Goal: Task Accomplishment & Management: Complete application form

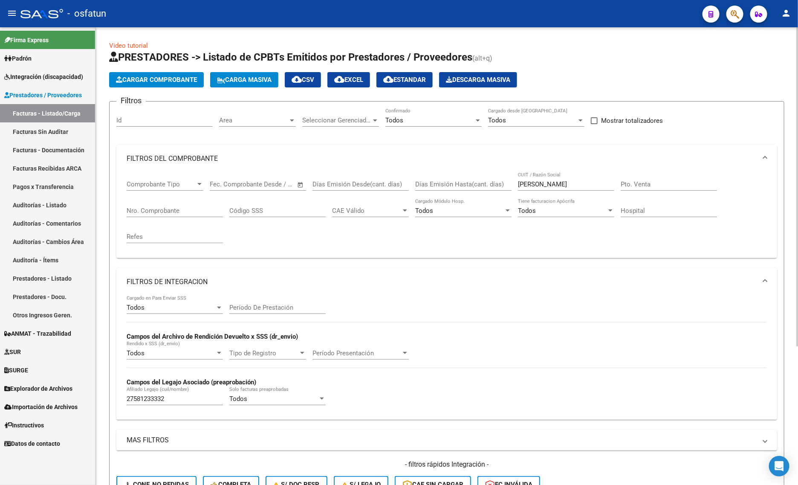
scroll to position [171, 0]
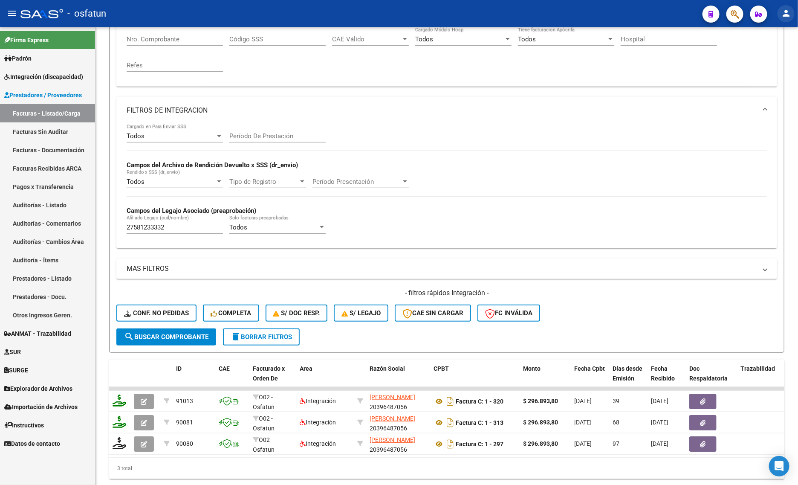
click at [792, 18] on button "person" at bounding box center [786, 13] width 17 height 17
click at [776, 55] on button "exit_to_app Salir" at bounding box center [769, 56] width 52 height 20
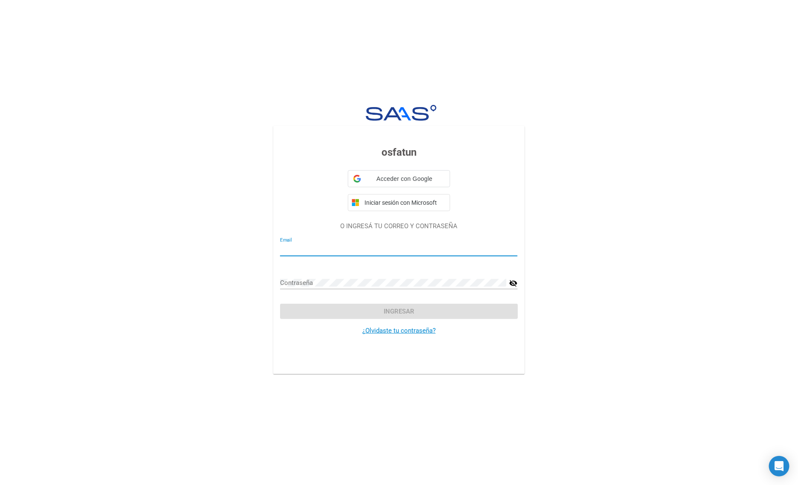
type input "[EMAIL_ADDRESS][DOMAIN_NAME]"
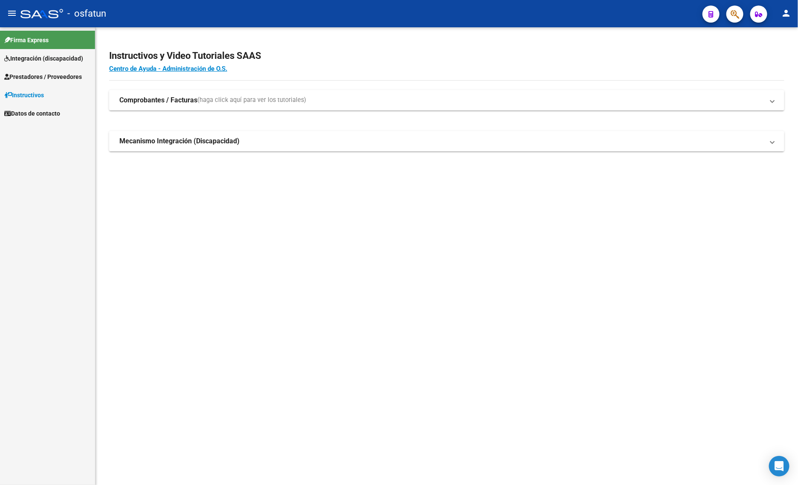
click at [31, 69] on link "Prestadores / Proveedores" at bounding box center [47, 76] width 95 height 18
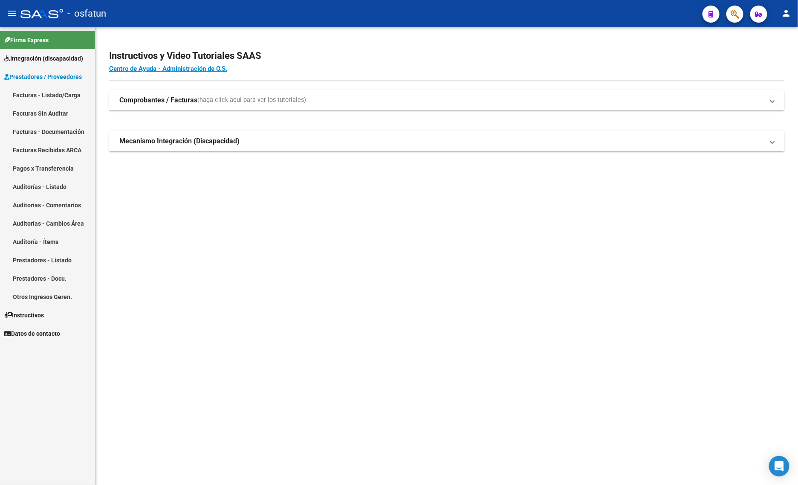
drag, startPoint x: 35, startPoint y: 77, endPoint x: 21, endPoint y: 83, distance: 14.7
click at [16, 87] on link "Facturas - Listado/Carga" at bounding box center [47, 95] width 95 height 18
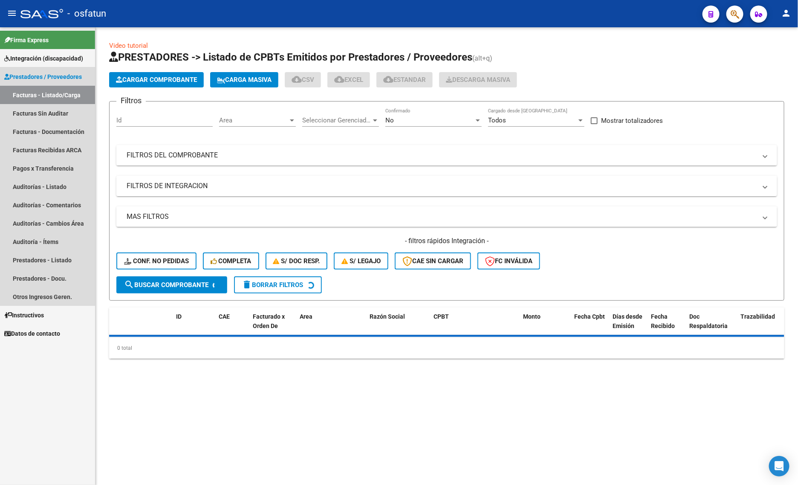
click at [32, 77] on span "Prestadores / Proveedores" at bounding box center [43, 76] width 78 height 9
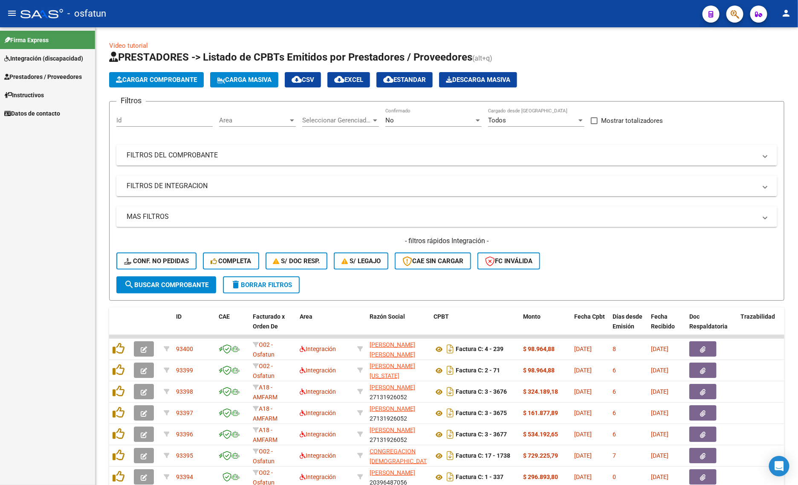
click at [38, 80] on span "Prestadores / Proveedores" at bounding box center [43, 76] width 78 height 9
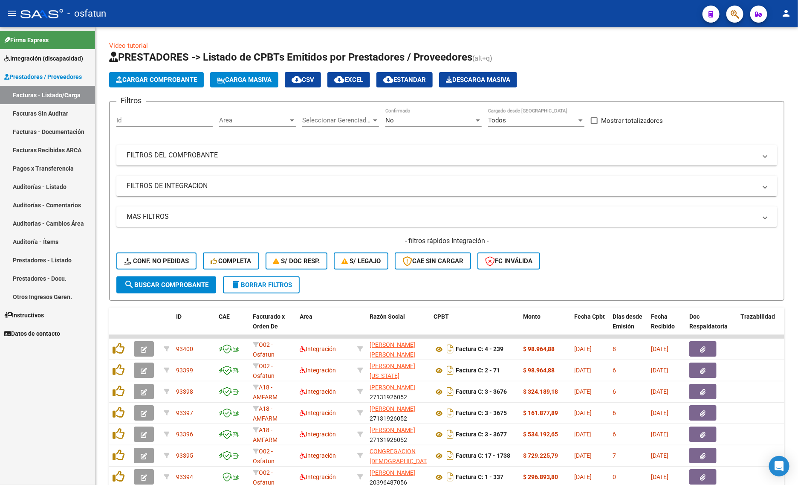
click at [36, 92] on link "Facturas - Listado/Carga" at bounding box center [47, 95] width 95 height 18
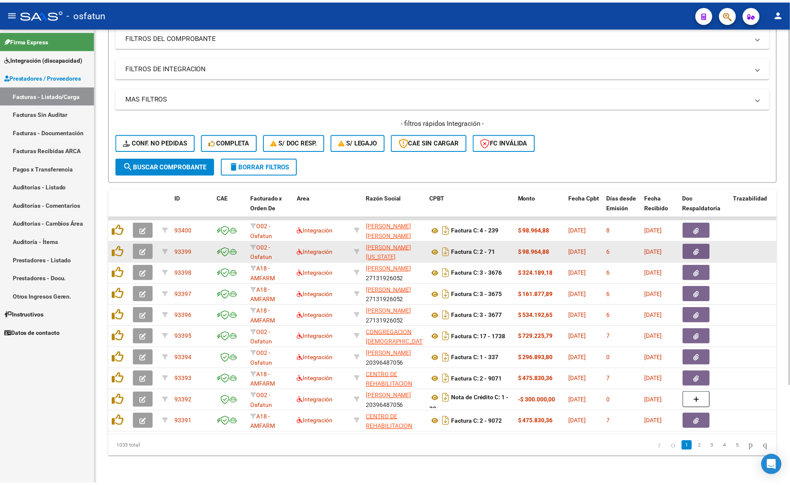
scroll to position [125, 0]
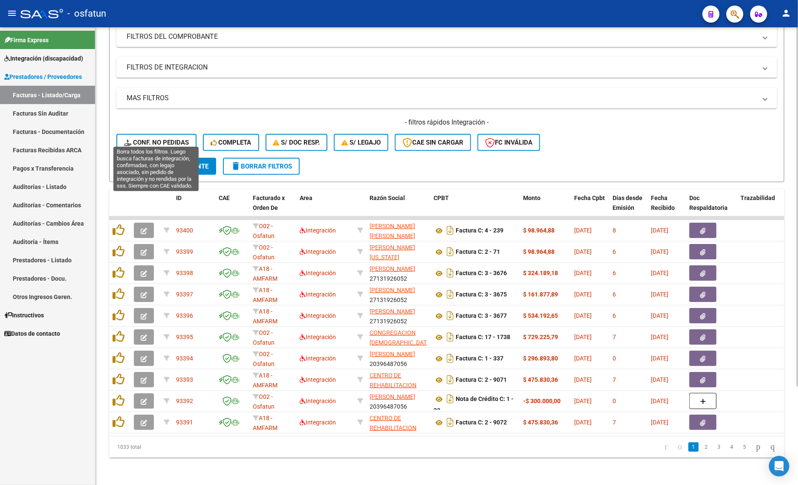
click at [160, 139] on span "Conf. no pedidas" at bounding box center [156, 143] width 65 height 8
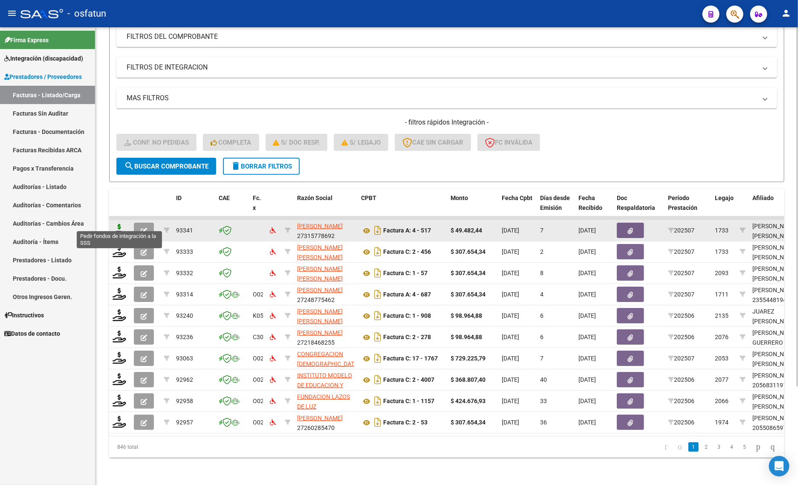
click at [121, 224] on icon at bounding box center [120, 230] width 14 height 12
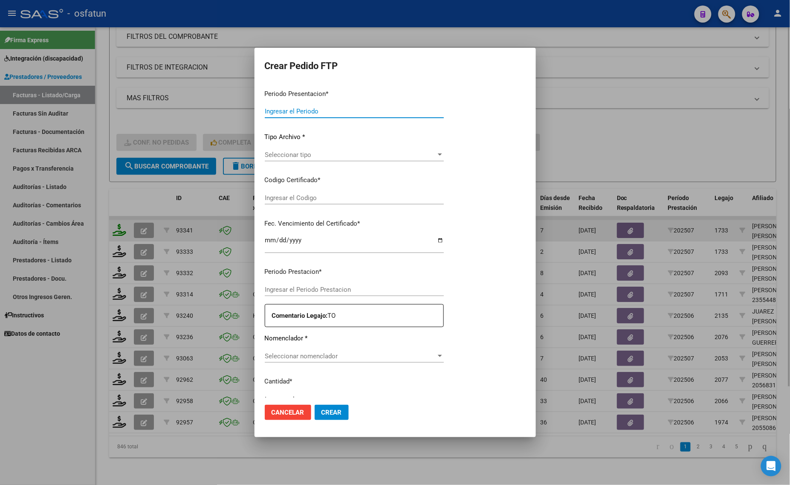
type input "202507"
type input "$ 49.482,44"
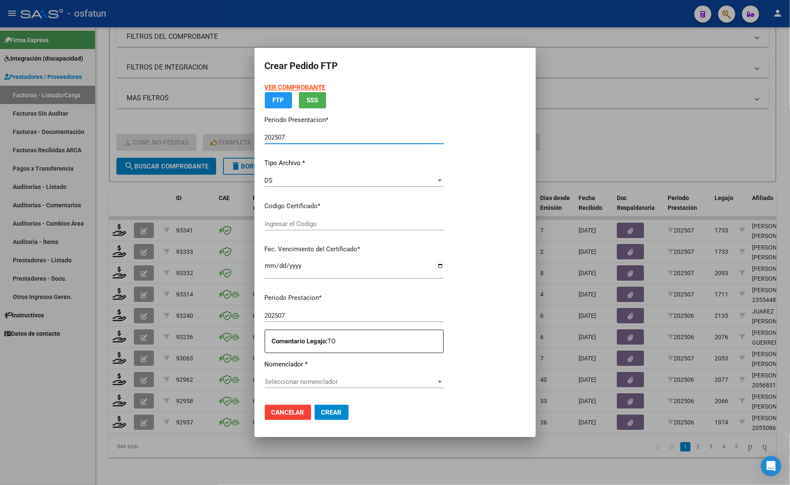
type input "ARG01000570490242022012420270124JUJ135"
type input "2027-01-24"
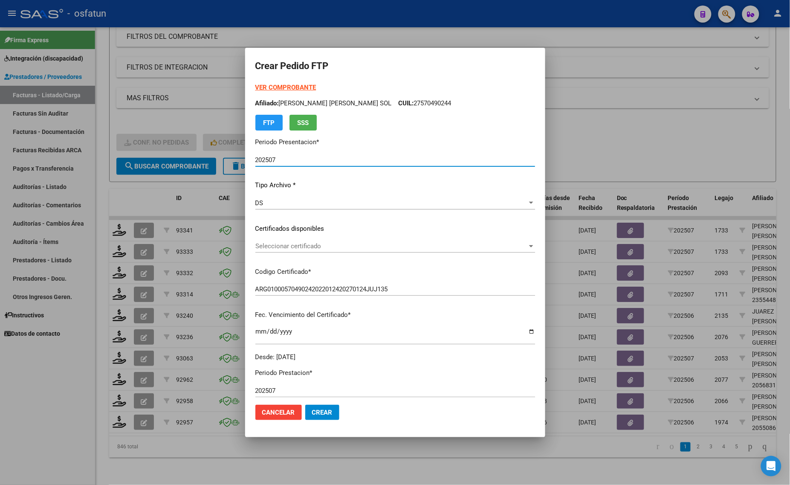
click at [288, 84] on strong "VER COMPROBANTE" at bounding box center [285, 88] width 61 height 8
click at [312, 240] on div "Seleccionar certificado Seleccionar certificado" at bounding box center [395, 246] width 280 height 13
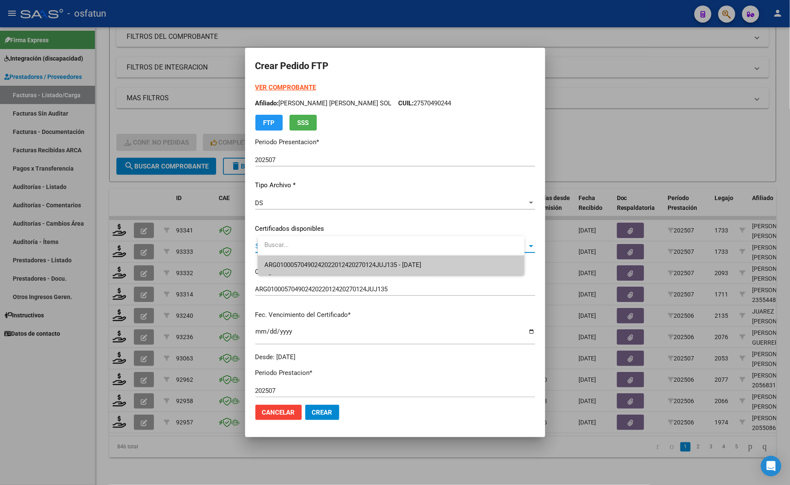
drag, startPoint x: 306, startPoint y: 252, endPoint x: 303, endPoint y: 262, distance: 10.3
click at [305, 256] on div "ARG01000570490242022012420270124JUJ135 - 2027-01-24" at bounding box center [391, 255] width 267 height 38
click at [303, 262] on span "ARG01000570490242022012420270124JUJ135 - 2027-01-24" at bounding box center [343, 265] width 157 height 8
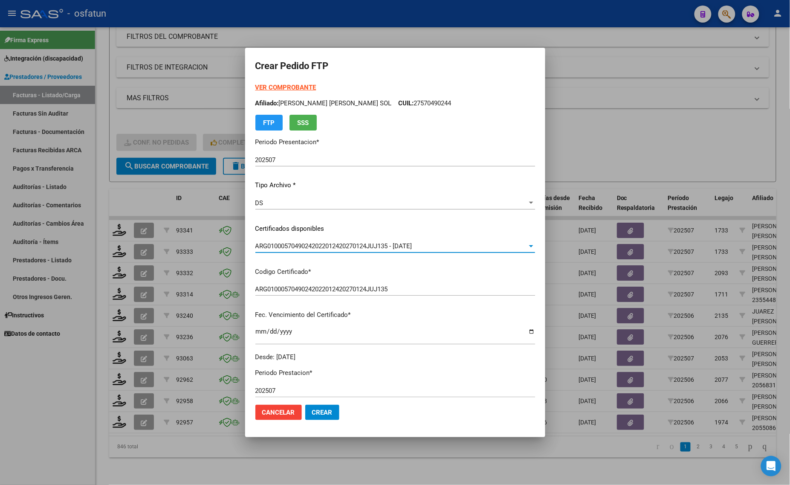
scroll to position [213, 0]
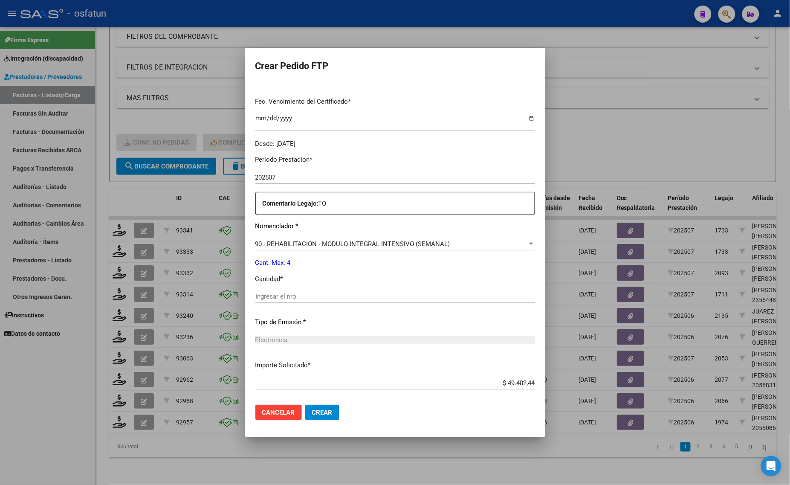
click at [298, 292] on input "Ingresar el nro" at bounding box center [395, 296] width 280 height 8
type input "4"
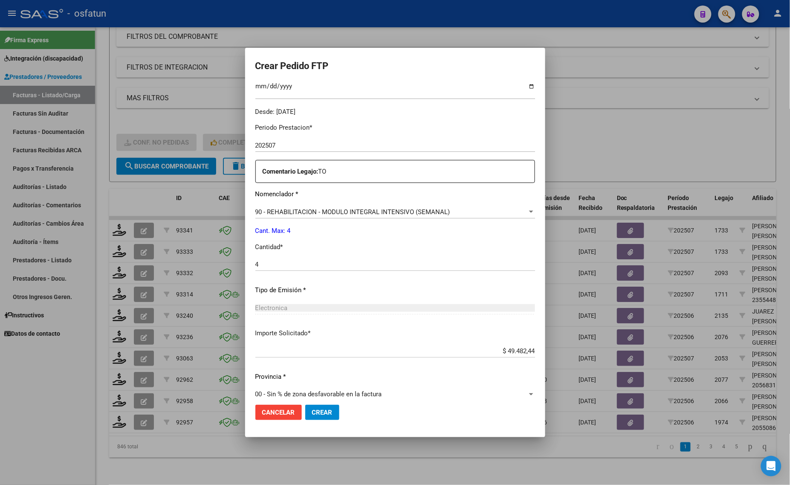
scroll to position [255, 0]
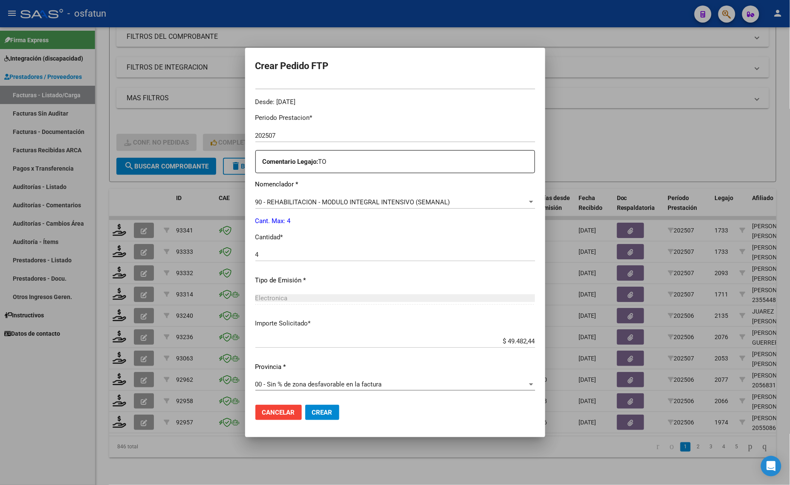
click at [333, 414] on span "Crear" at bounding box center [322, 412] width 20 height 8
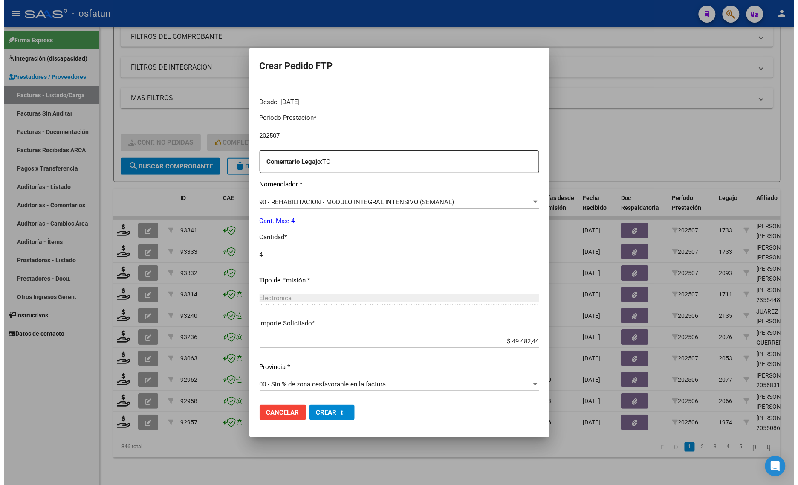
scroll to position [0, 0]
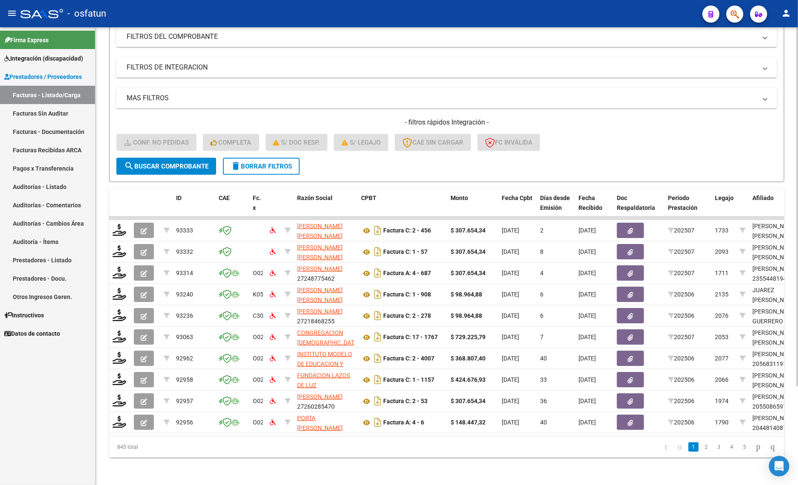
click at [248, 461] on div "Video tutorial PRESTADORES -> Listado de CPBTs Emitidos por Prestadores / Prove…" at bounding box center [447, 197] width 703 height 576
click at [246, 461] on div "Video tutorial PRESTADORES -> Listado de CPBTs Emitidos por Prestadores / Prove…" at bounding box center [447, 197] width 703 height 576
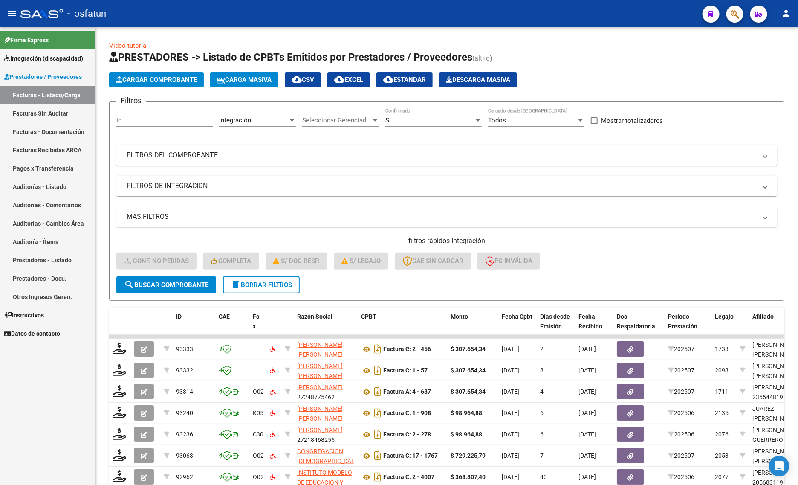
click at [30, 69] on link "Prestadores / Proveedores" at bounding box center [47, 76] width 95 height 18
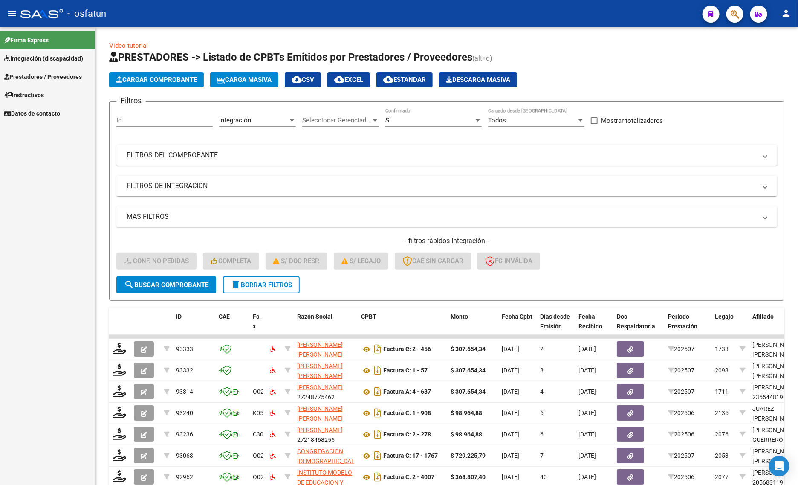
click at [29, 86] on link "Instructivos" at bounding box center [47, 95] width 95 height 18
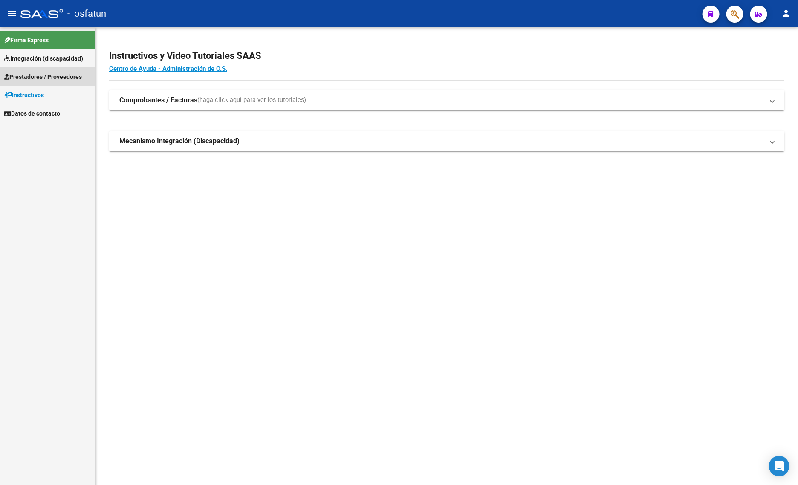
click at [29, 73] on span "Prestadores / Proveedores" at bounding box center [43, 76] width 78 height 9
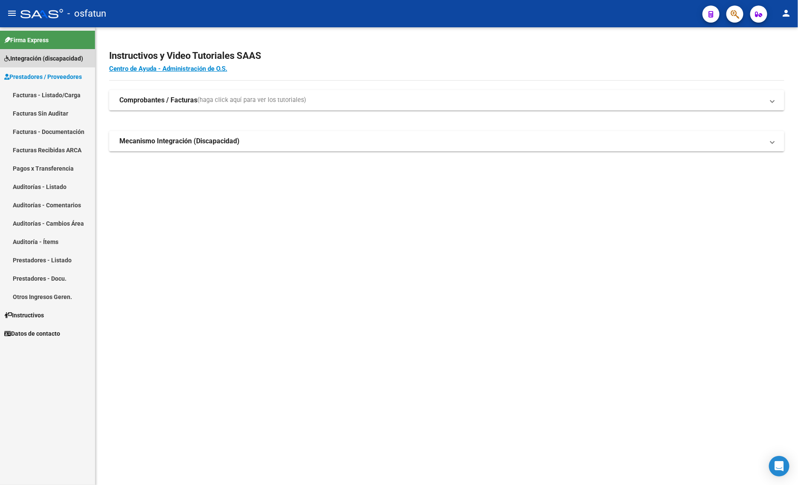
click at [32, 58] on span "Integración (discapacidad)" at bounding box center [43, 58] width 79 height 9
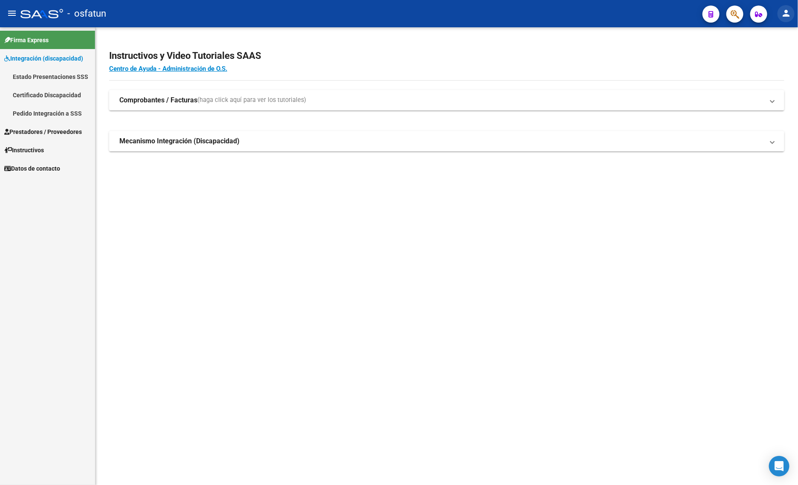
click at [788, 7] on button "person" at bounding box center [786, 13] width 17 height 17
click at [745, 65] on button "exit_to_app Salir" at bounding box center [769, 56] width 52 height 20
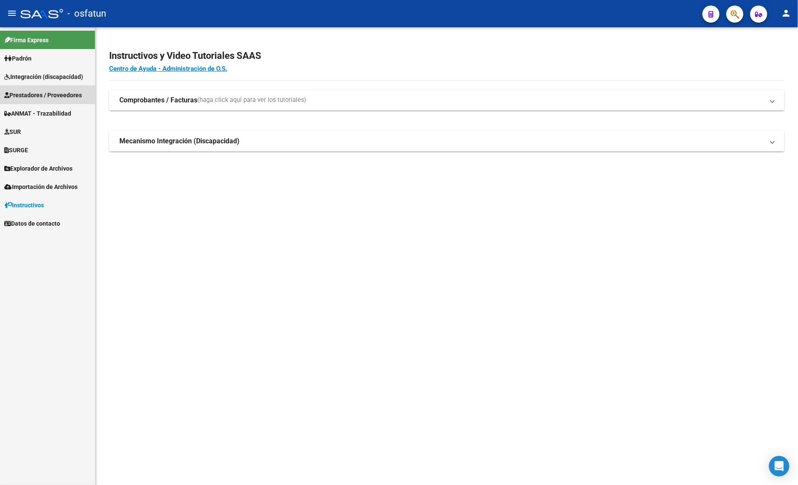
click at [38, 92] on span "Prestadores / Proveedores" at bounding box center [43, 94] width 78 height 9
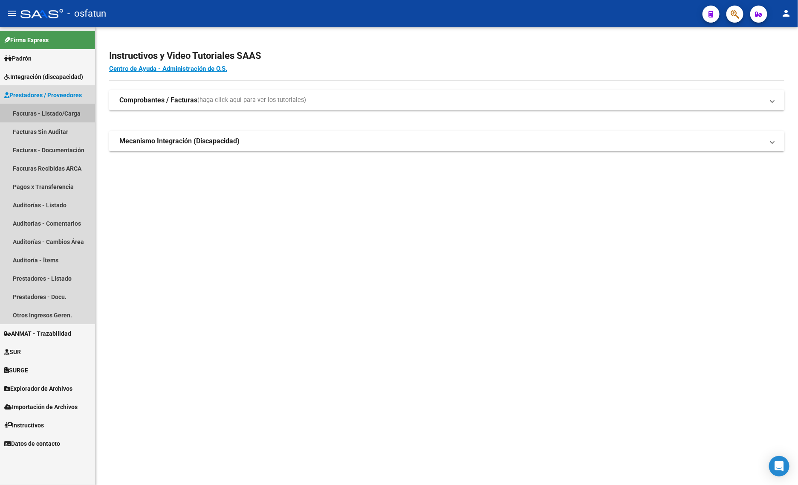
click at [38, 112] on link "Facturas - Listado/Carga" at bounding box center [47, 113] width 95 height 18
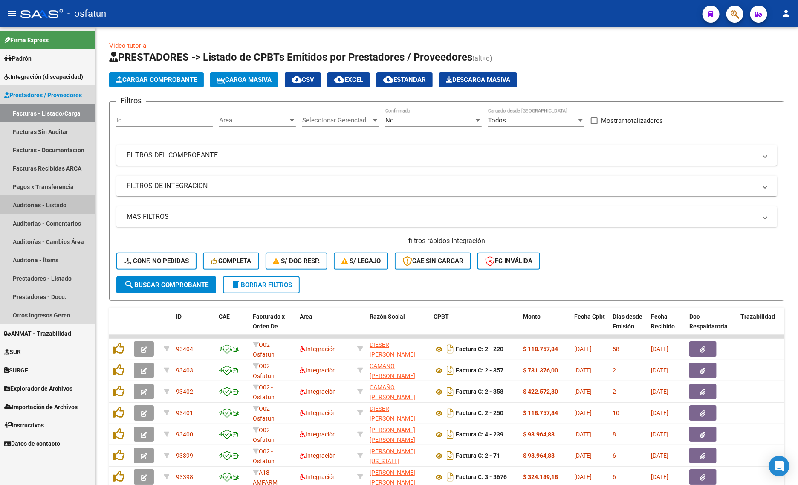
click at [60, 198] on link "Auditorías - Listado" at bounding box center [47, 205] width 95 height 18
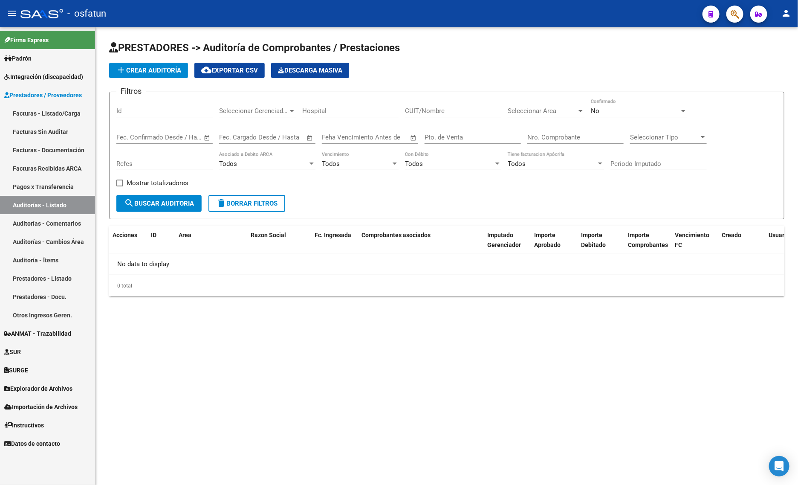
click at [43, 90] on span "Prestadores / Proveedores" at bounding box center [43, 94] width 78 height 9
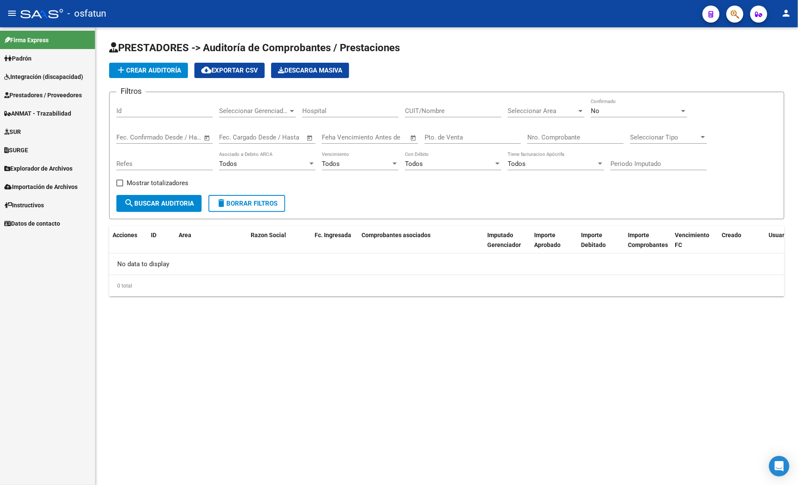
click at [36, 81] on span "Integración (discapacidad)" at bounding box center [43, 76] width 79 height 9
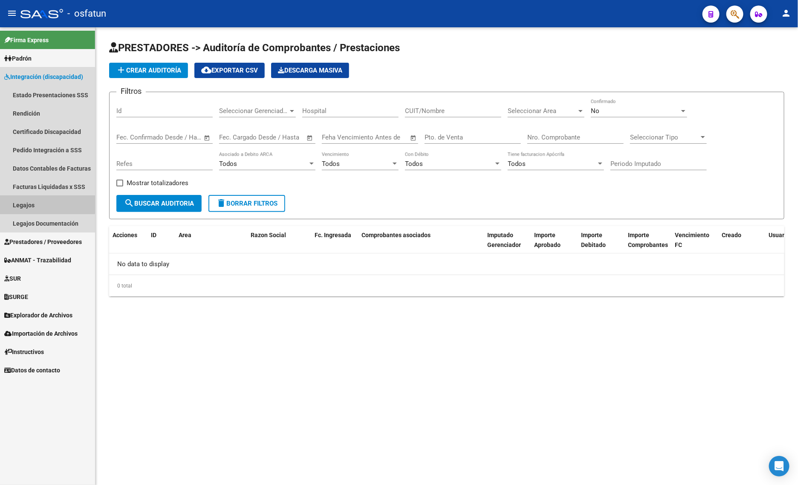
click at [34, 203] on link "Legajos" at bounding box center [47, 205] width 95 height 18
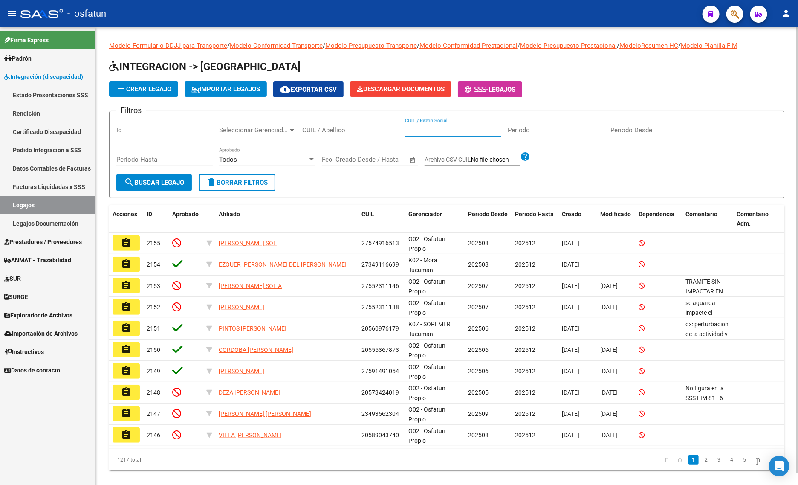
click at [442, 131] on input "CUIT / Razon Social" at bounding box center [453, 130] width 96 height 8
click at [328, 127] on input "CUIL / Apellido" at bounding box center [350, 130] width 96 height 8
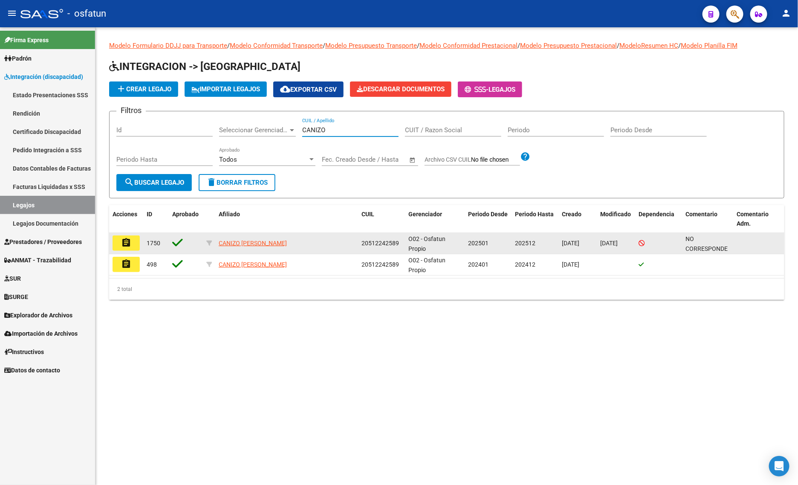
type input "CANIZO"
click at [122, 240] on mat-icon "assignment" at bounding box center [126, 242] width 10 height 10
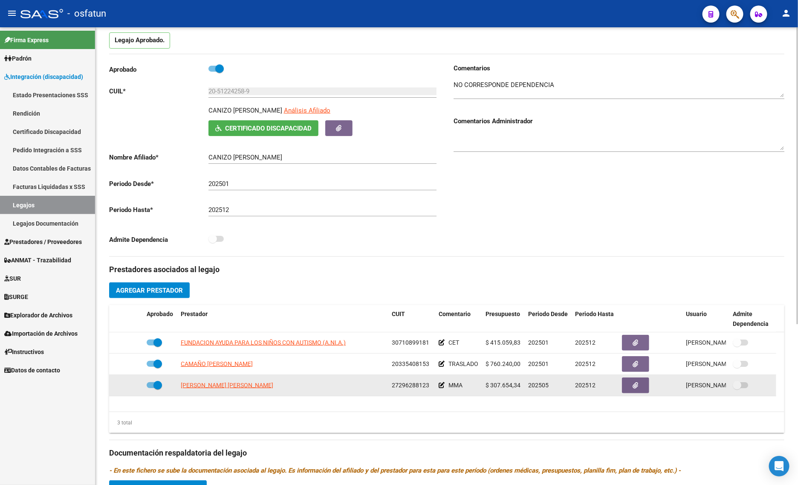
scroll to position [35, 0]
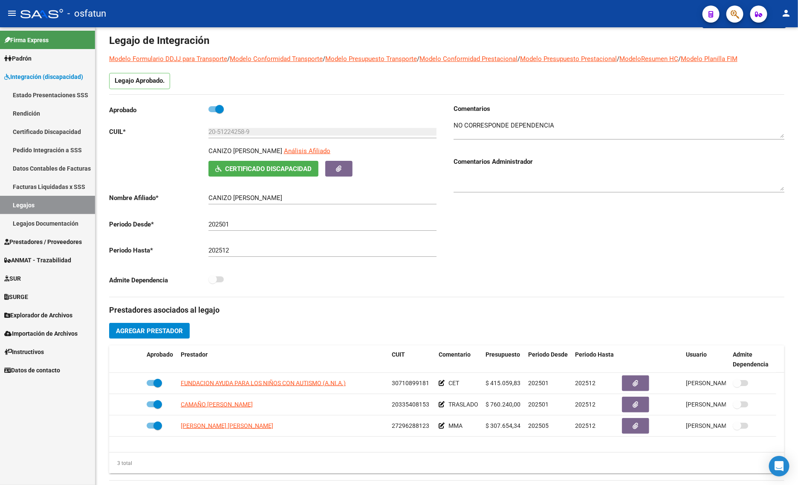
click at [44, 75] on span "Integración (discapacidad)" at bounding box center [43, 76] width 79 height 9
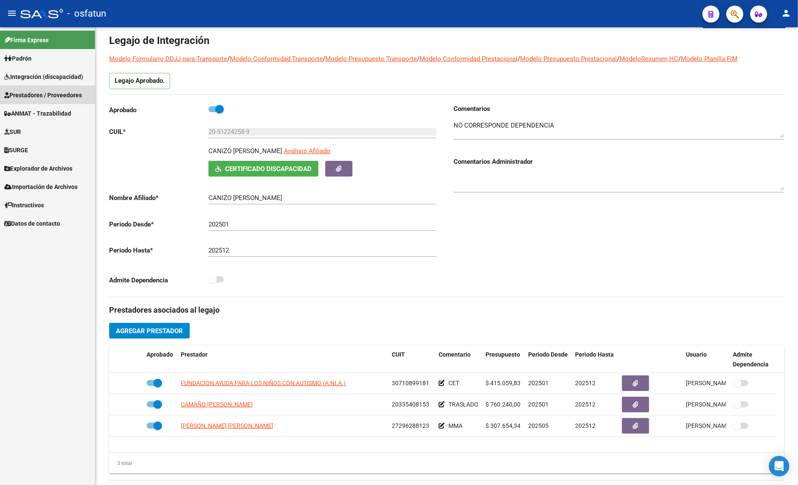
click at [46, 93] on span "Prestadores / Proveedores" at bounding box center [43, 94] width 78 height 9
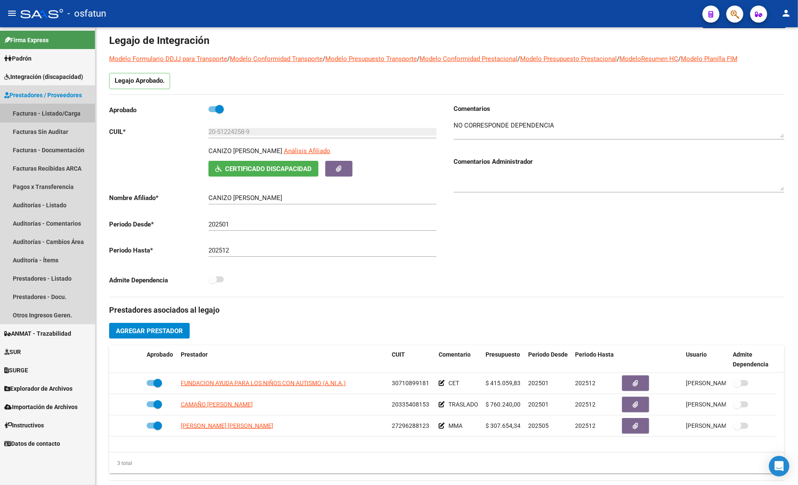
click at [43, 111] on link "Facturas - Listado/Carga" at bounding box center [47, 113] width 95 height 18
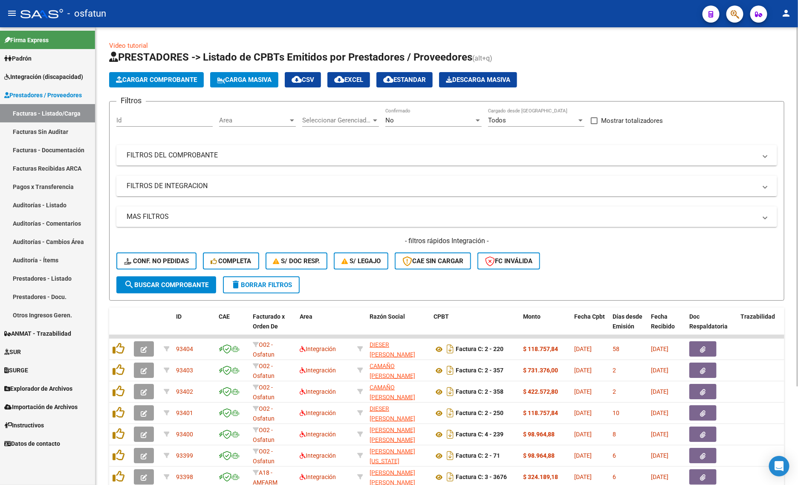
click at [410, 125] on div "No Confirmado" at bounding box center [433, 117] width 96 height 18
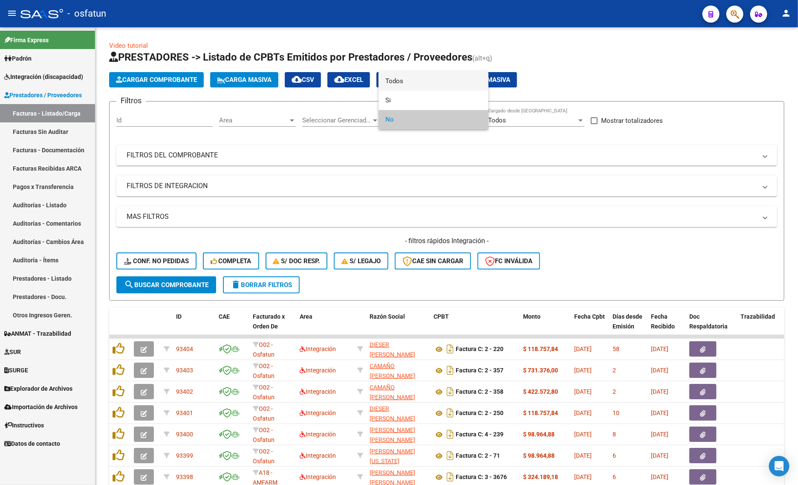
click at [411, 90] on span "Todos" at bounding box center [433, 81] width 96 height 19
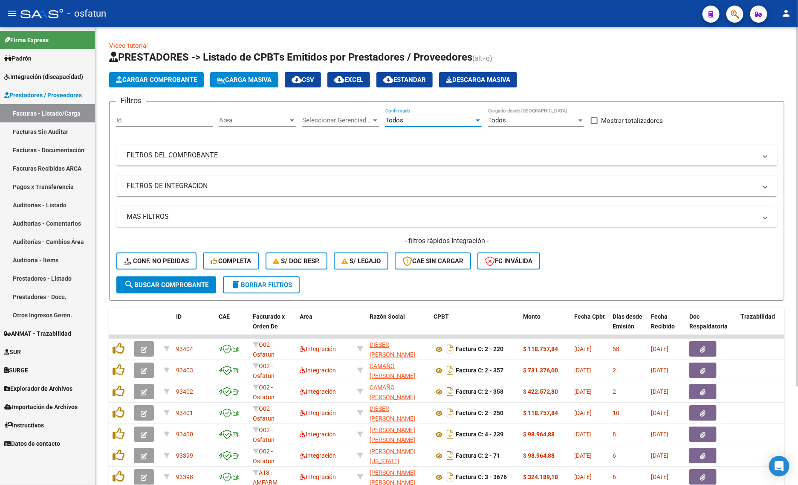
click at [412, 147] on mat-expansion-panel-header "FILTROS DEL COMPROBANTE" at bounding box center [446, 155] width 661 height 20
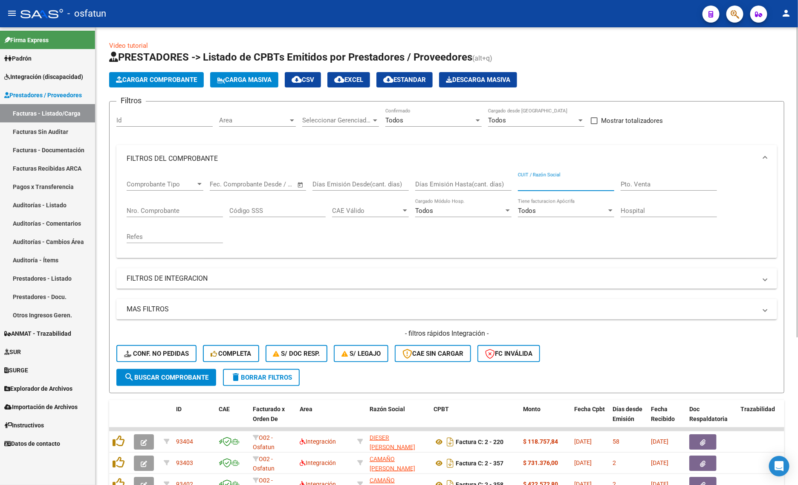
click at [551, 180] on input "CUIT / Razón Social" at bounding box center [566, 184] width 96 height 8
type input "20335408153"
click at [185, 284] on mat-expansion-panel-header "FILTROS DE INTEGRACION" at bounding box center [446, 278] width 661 height 20
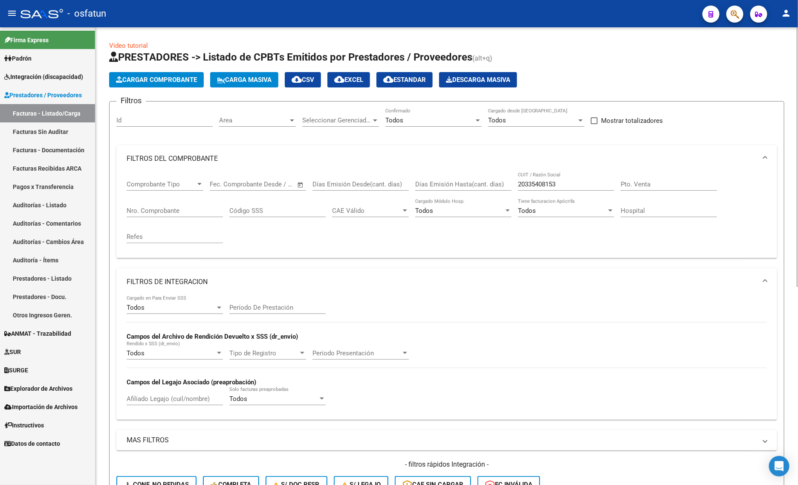
click at [171, 398] on input "Afiliado Legajo (cuil/nombre)" at bounding box center [175, 399] width 96 height 8
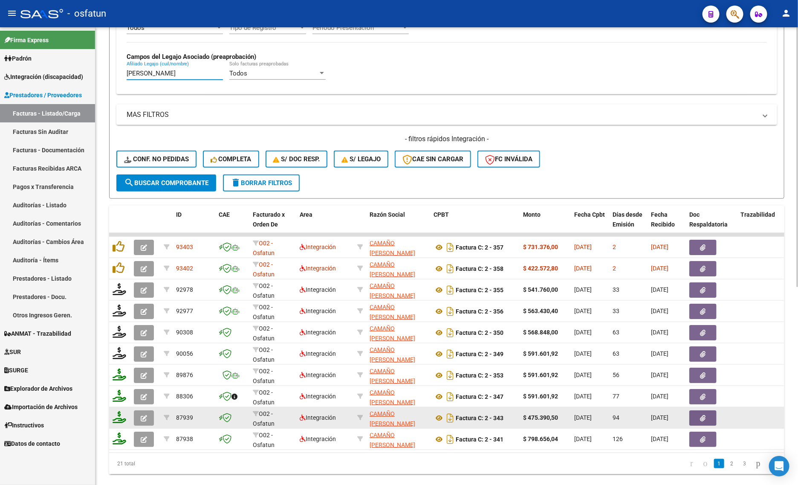
scroll to position [347, 0]
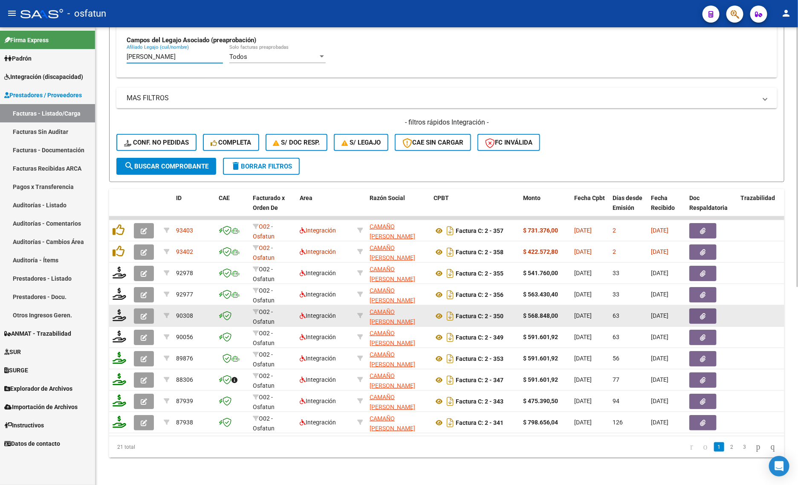
type input "CANIZO TOMAS"
click at [142, 312] on span "button" at bounding box center [144, 316] width 6 height 8
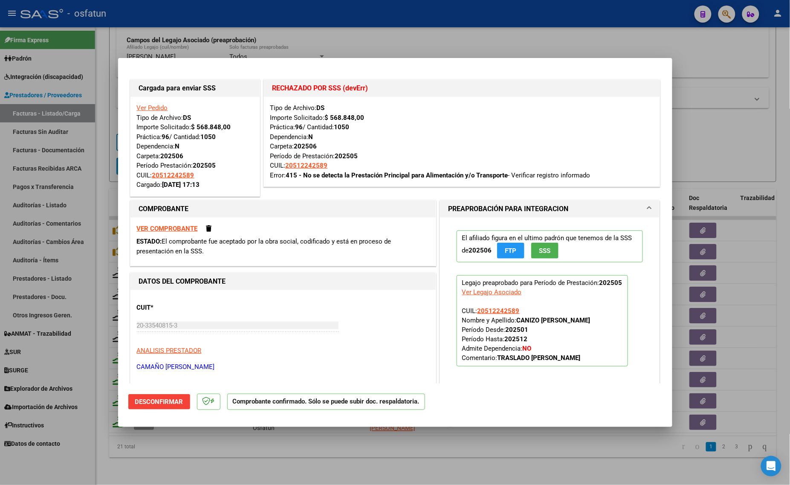
click at [205, 470] on div at bounding box center [395, 242] width 790 height 485
type input "$ 0,00"
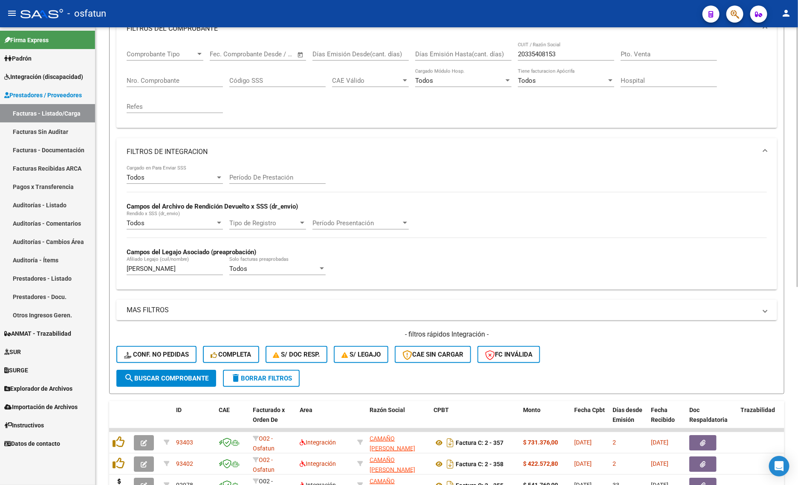
scroll to position [0, 0]
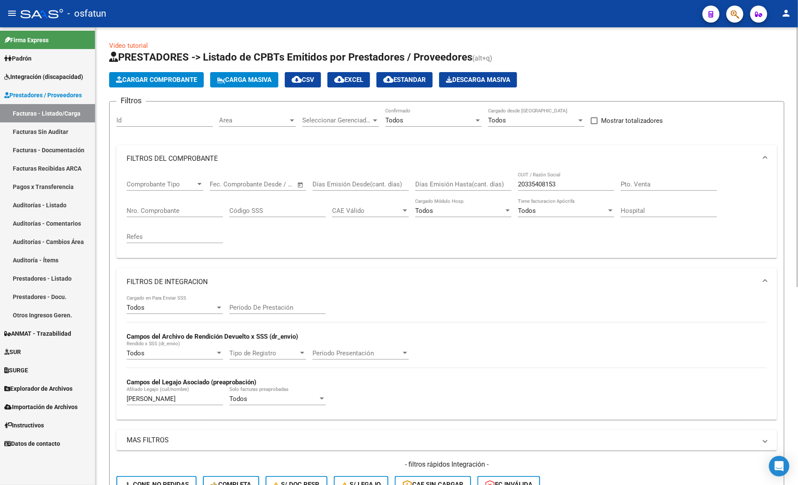
click at [578, 181] on input "20335408153" at bounding box center [566, 184] width 96 height 8
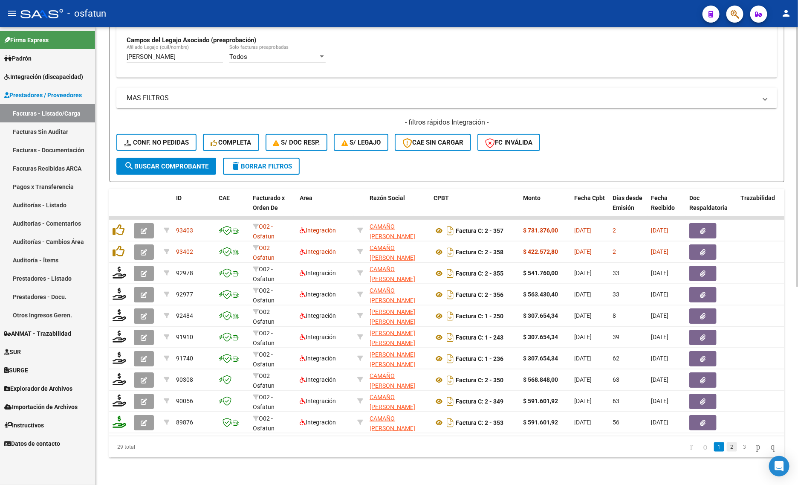
click at [727, 446] on link "2" at bounding box center [732, 446] width 10 height 9
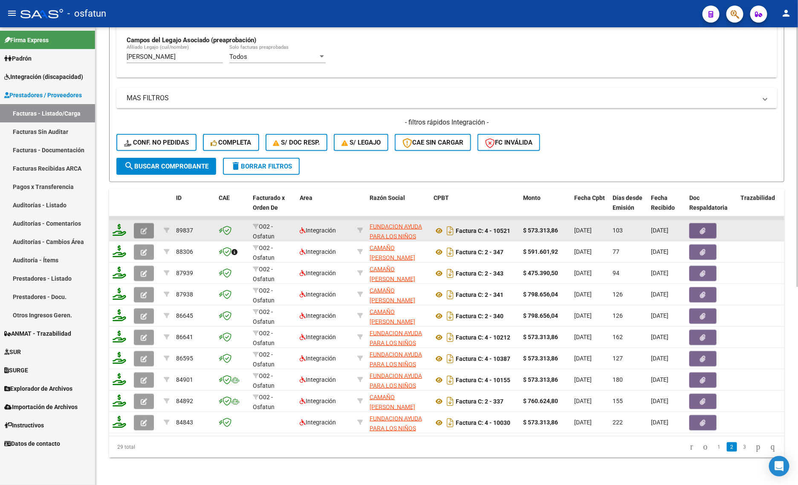
click at [142, 228] on icon "button" at bounding box center [144, 231] width 6 height 6
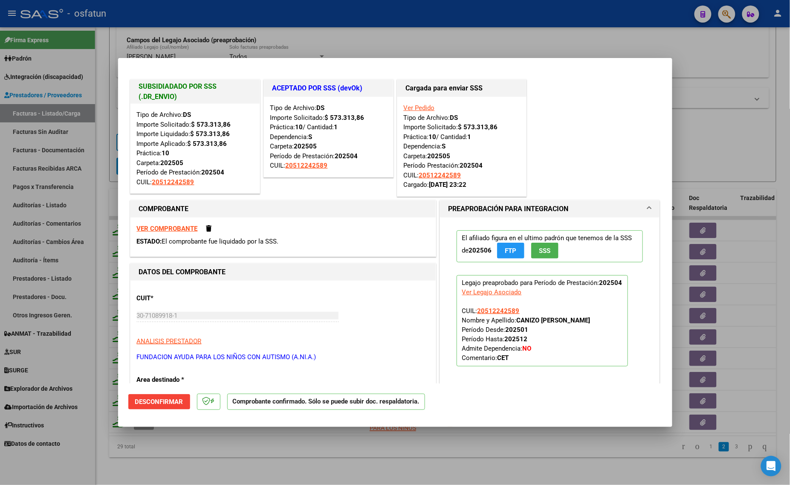
click at [284, 446] on div at bounding box center [395, 242] width 790 height 485
click at [284, 446] on datatable-pager "1 2 3" at bounding box center [508, 447] width 527 height 14
type input "$ 0,00"
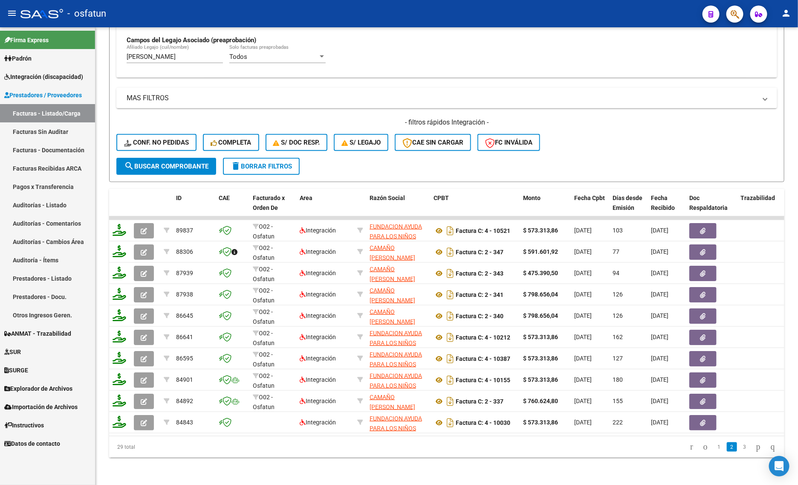
click at [718, 467] on div "Video tutorial PRESTADORES -> Listado de CPBTs Emitidos por Prestadores / Prove…" at bounding box center [447, 84] width 703 height 799
click at [714, 446] on link "1" at bounding box center [719, 446] width 10 height 9
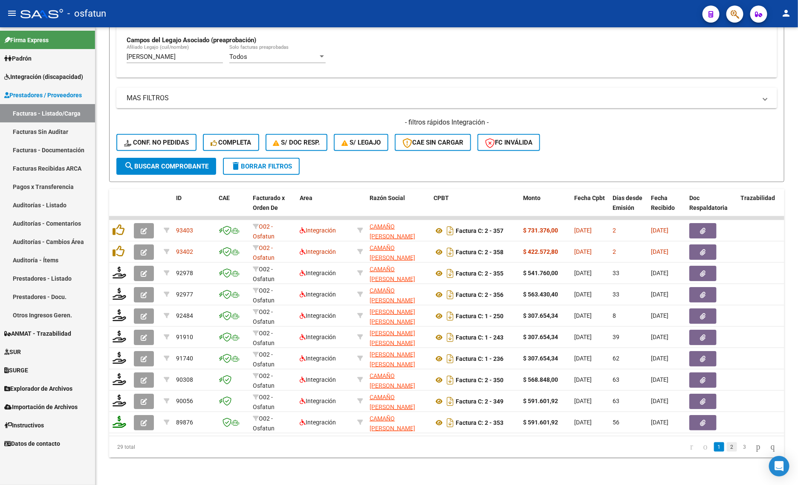
click at [727, 448] on link "2" at bounding box center [732, 446] width 10 height 9
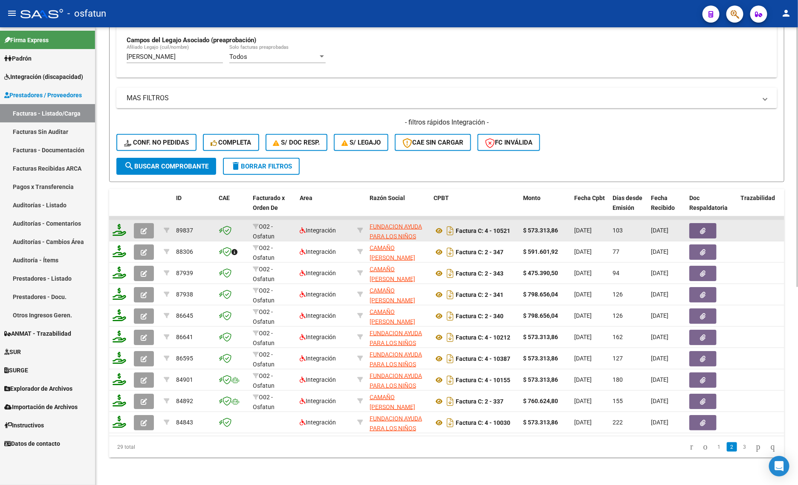
click at [128, 220] on datatable-body-cell at bounding box center [119, 230] width 21 height 21
click at [142, 228] on icon "button" at bounding box center [144, 231] width 6 height 6
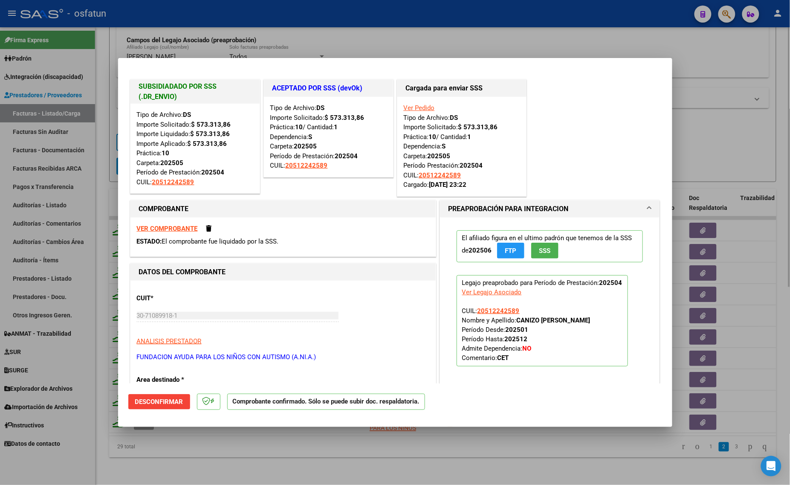
drag, startPoint x: 395, startPoint y: 431, endPoint x: 393, endPoint y: 443, distance: 11.3
click at [394, 433] on div at bounding box center [395, 242] width 790 height 485
type input "$ 0,00"
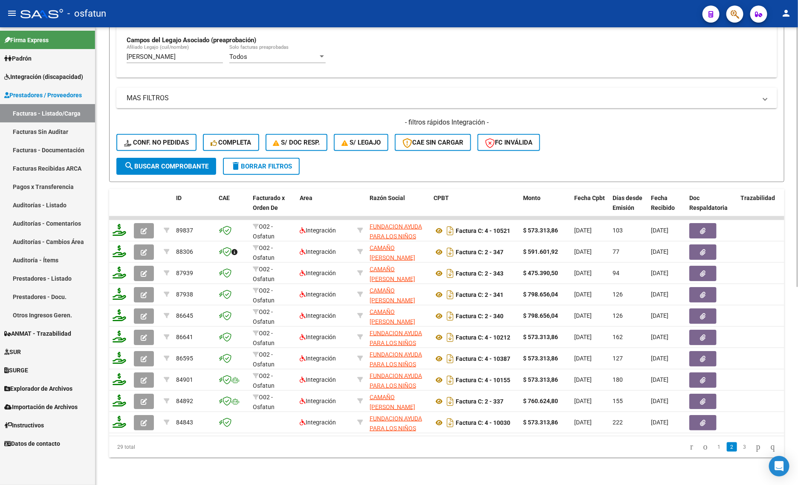
click at [393, 446] on datatable-pager "1 2 3" at bounding box center [513, 447] width 533 height 14
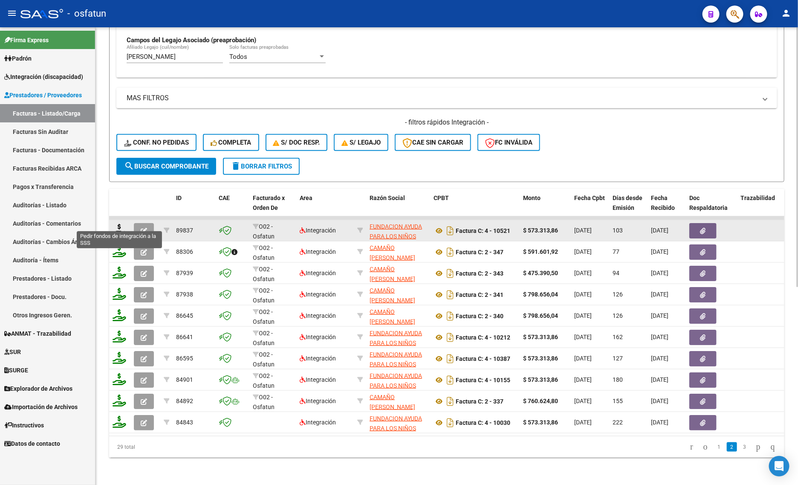
click at [114, 224] on icon at bounding box center [120, 230] width 14 height 12
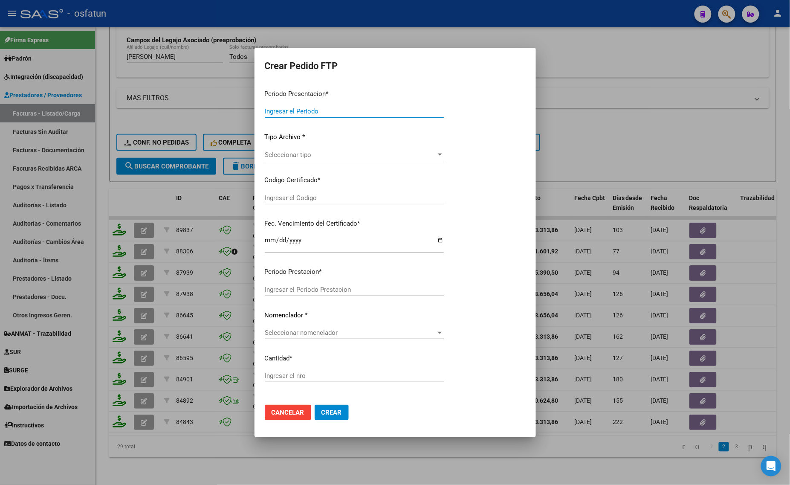
type input "202507"
type input "202504"
type input "$ 573.313,86"
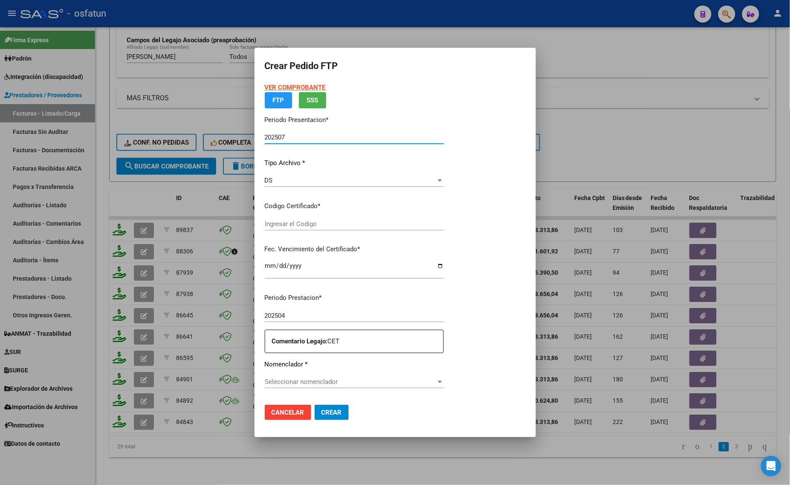
type input "ARG02000512242582023011020280110TUC136"
type input "2028-01-10"
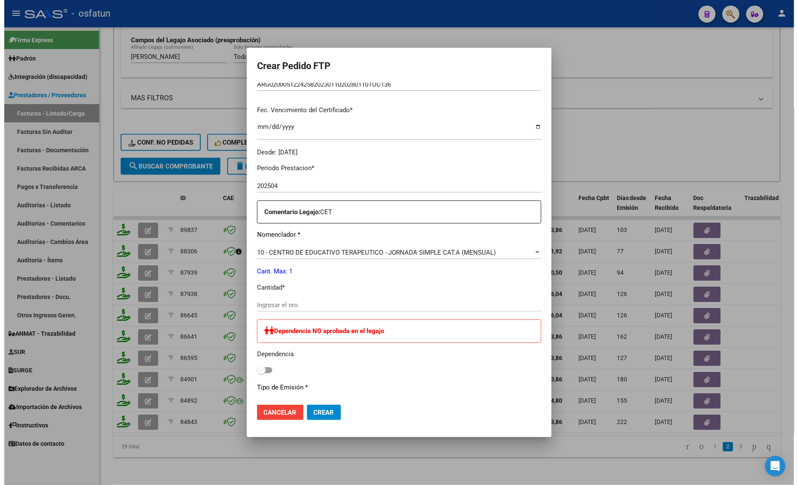
scroll to position [213, 0]
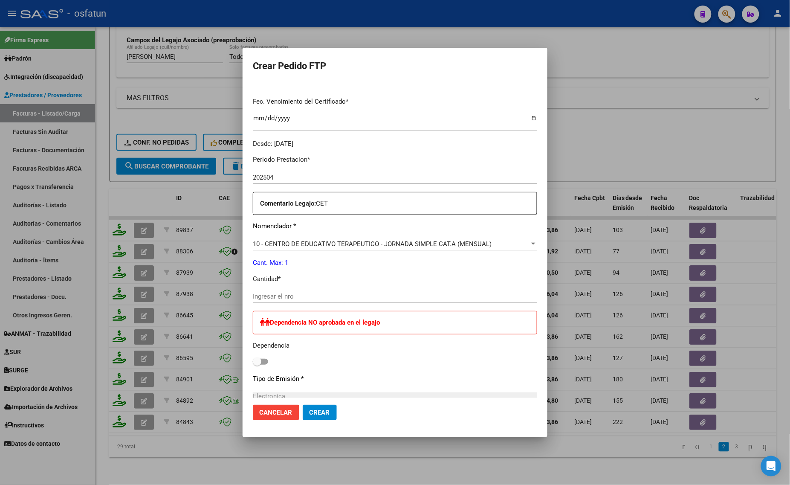
click at [588, 127] on div at bounding box center [395, 242] width 790 height 485
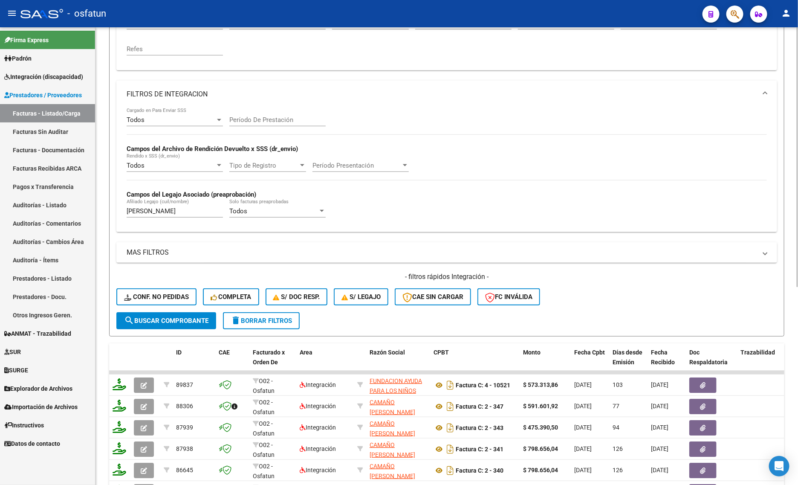
click at [289, 322] on button "delete Borrar Filtros" at bounding box center [261, 320] width 77 height 17
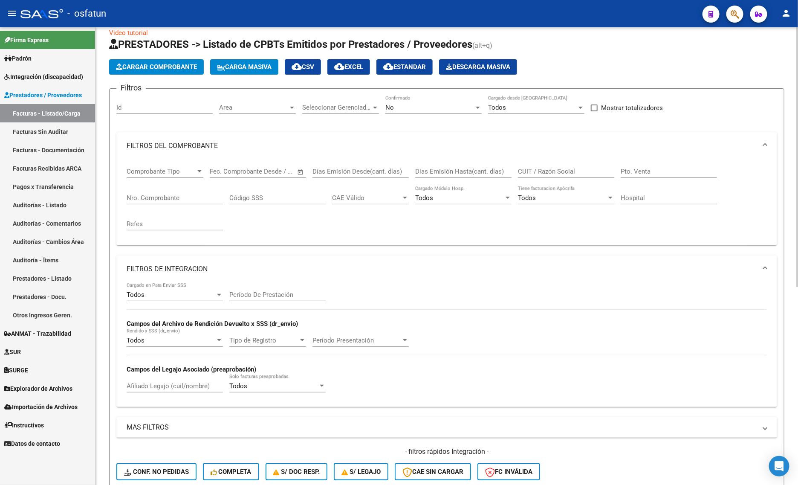
scroll to position [0, 0]
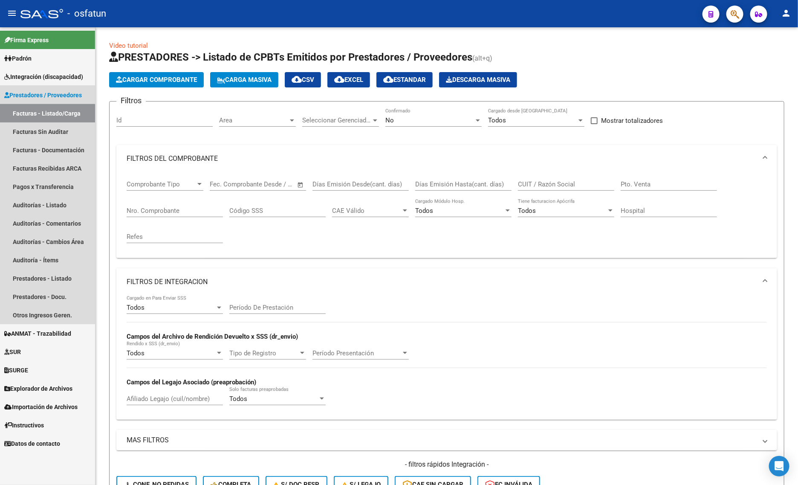
click at [25, 116] on link "Facturas - Listado/Carga" at bounding box center [47, 113] width 95 height 18
click at [42, 131] on link "Facturas Sin Auditar" at bounding box center [47, 131] width 95 height 18
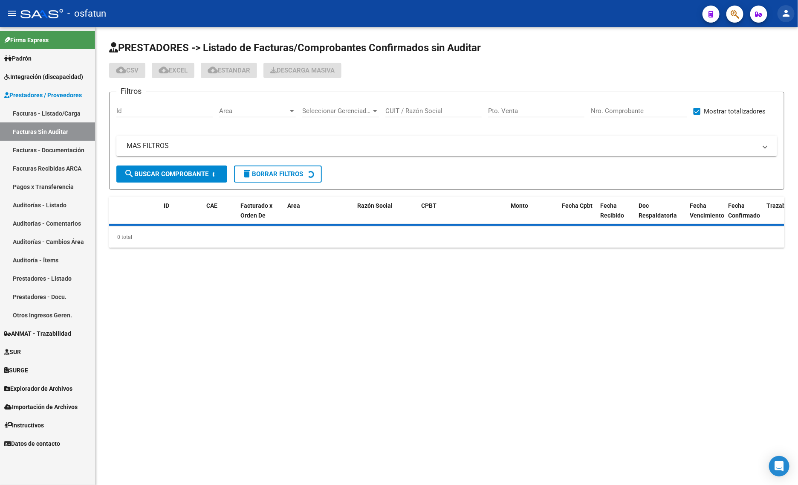
click at [785, 10] on mat-icon "person" at bounding box center [786, 13] width 10 height 10
drag, startPoint x: 785, startPoint y: 10, endPoint x: 792, endPoint y: 44, distance: 34.7
click at [792, 38] on button "person Mi Perfil" at bounding box center [769, 36] width 52 height 20
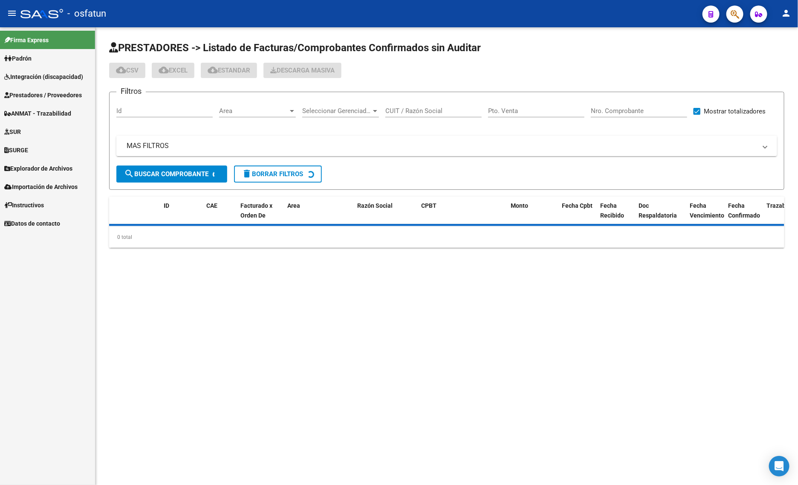
click at [792, 21] on mat-toolbar "menu - osfatun person" at bounding box center [399, 13] width 798 height 27
click at [785, 17] on mat-icon "person" at bounding box center [786, 13] width 10 height 10
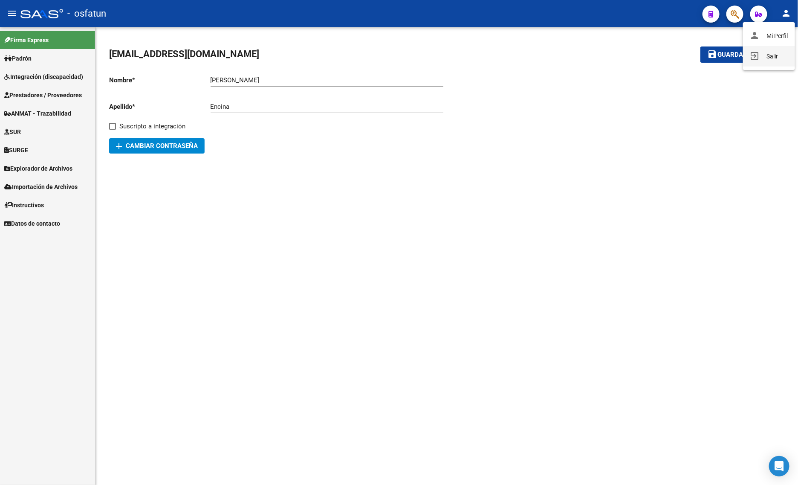
click at [782, 54] on button "exit_to_app Salir" at bounding box center [769, 56] width 52 height 20
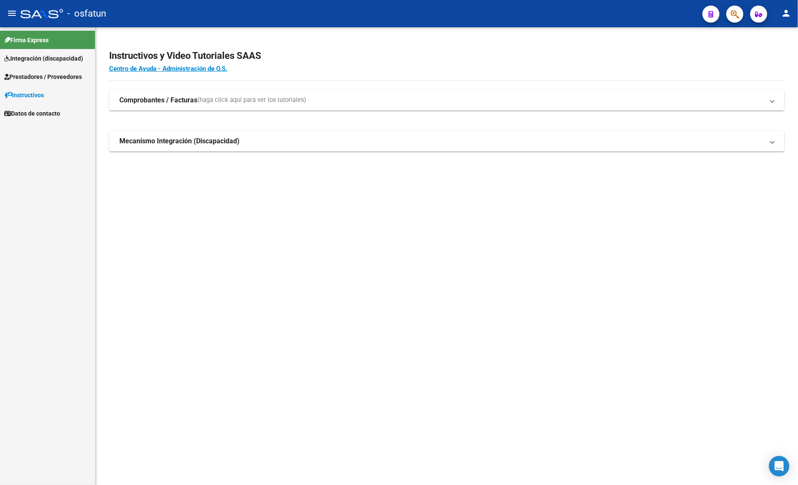
click at [47, 69] on link "Prestadores / Proveedores" at bounding box center [47, 76] width 95 height 18
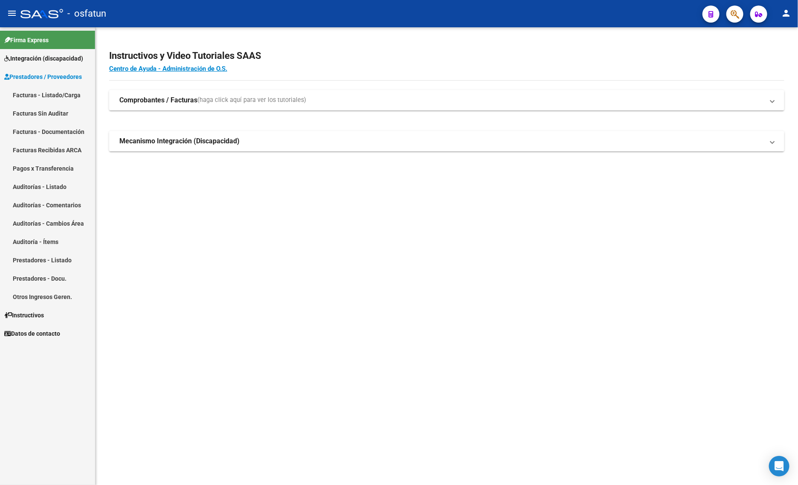
click at [47, 90] on link "Facturas - Listado/Carga" at bounding box center [47, 95] width 95 height 18
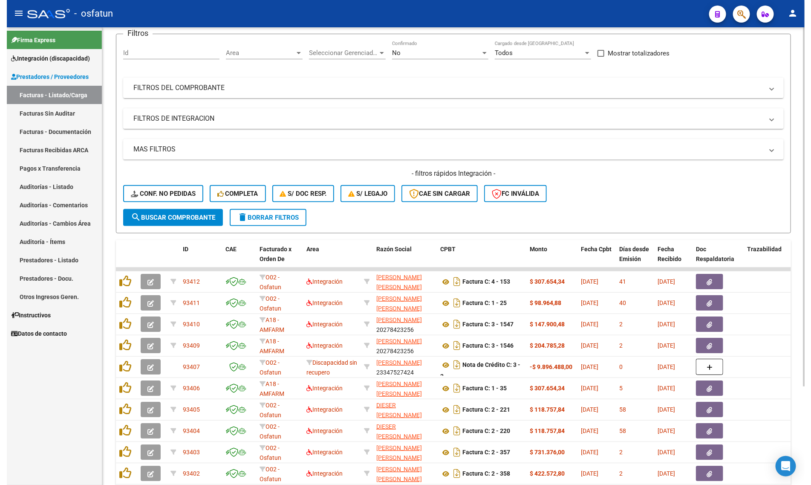
scroll to position [125, 0]
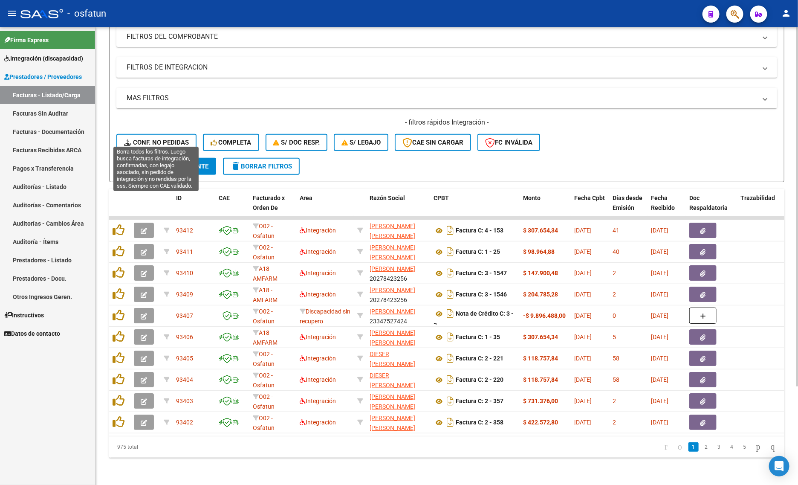
click at [137, 139] on button "Conf. no pedidas" at bounding box center [156, 142] width 80 height 17
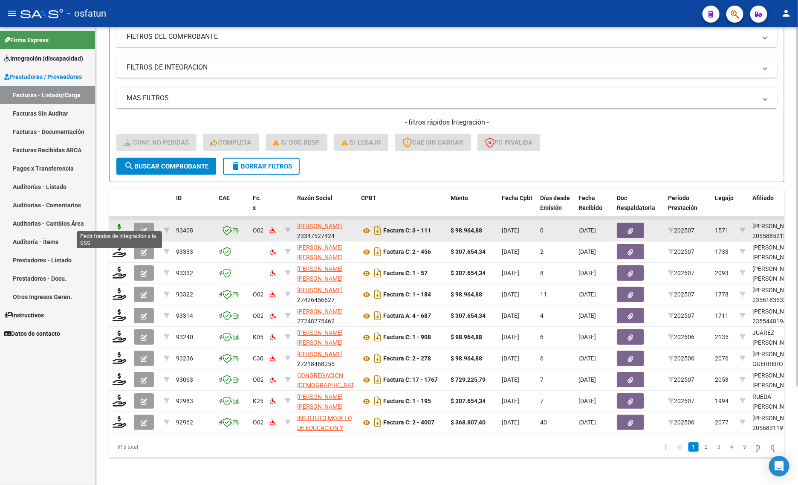
click at [118, 224] on icon at bounding box center [120, 230] width 14 height 12
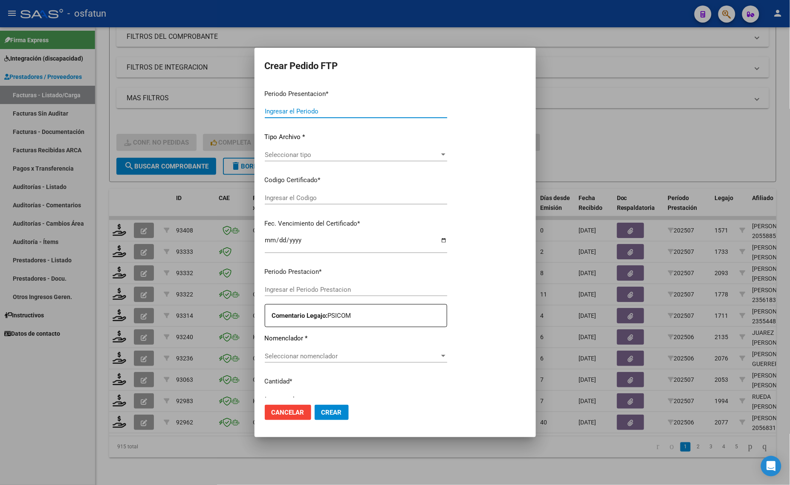
type input "202507"
type input "$ 98.964,88"
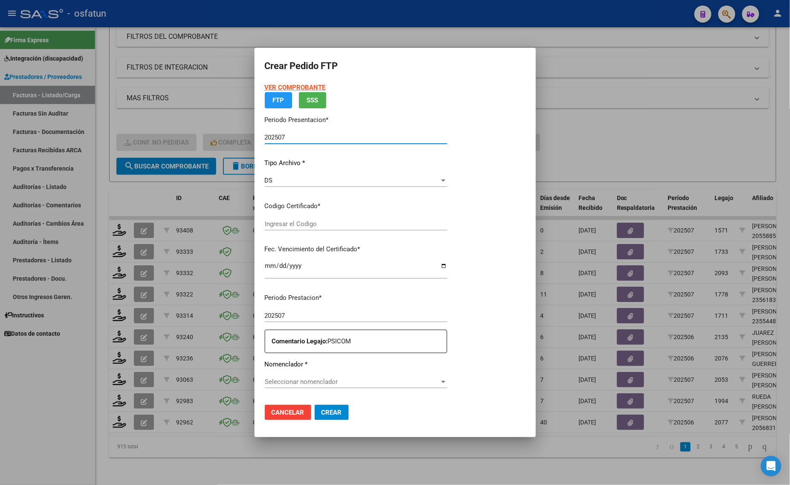
type input "ARG02000558852122023051520280515BSAS330"
type input "2028-05-15"
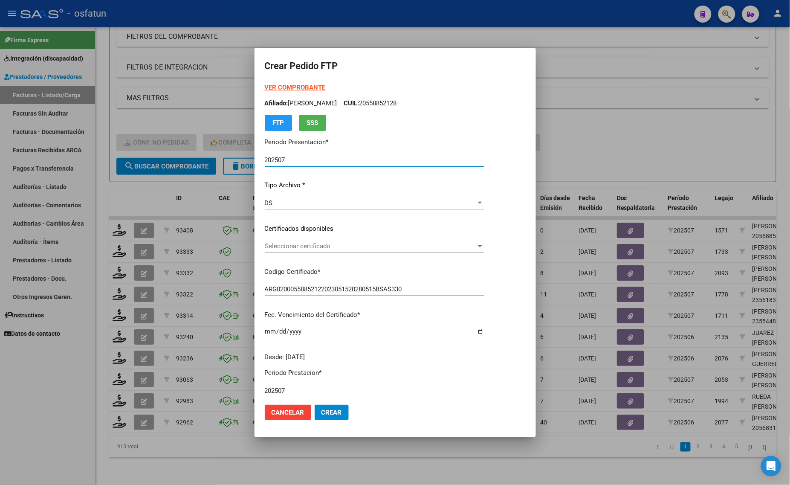
click at [286, 86] on strong "VER COMPROBANTE" at bounding box center [295, 88] width 61 height 8
click at [683, 145] on div at bounding box center [395, 242] width 790 height 485
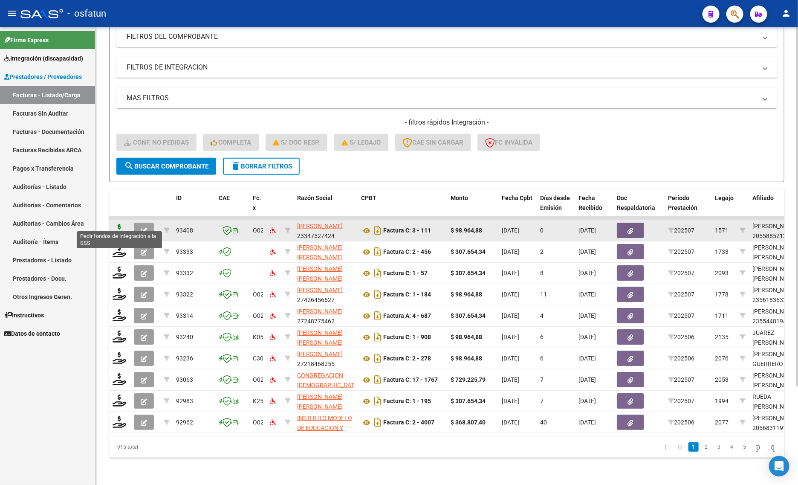
click at [119, 224] on icon at bounding box center [120, 230] width 14 height 12
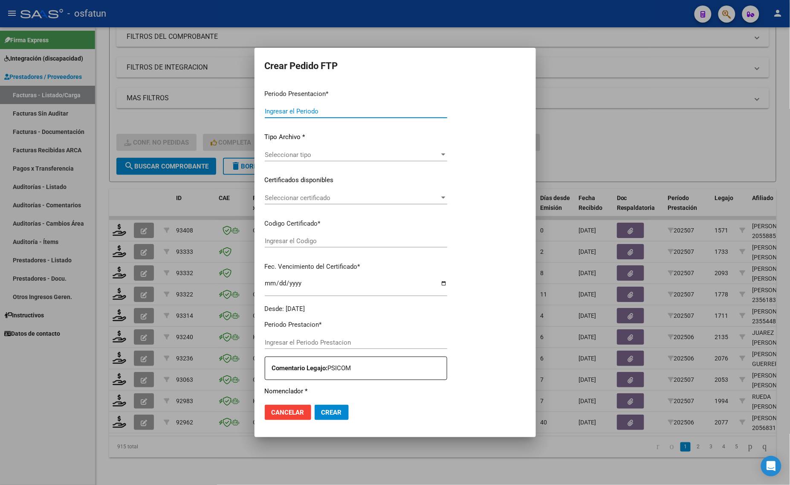
type input "202507"
type input "$ 98.964,88"
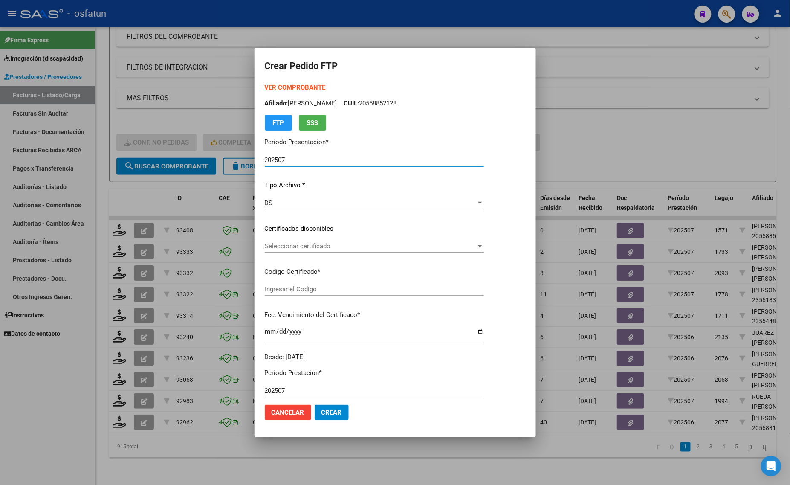
type input "ARG02000558852122023051520280515BSAS330"
type input "2028-05-15"
click at [286, 87] on strong "VER COMPROBANTE" at bounding box center [295, 88] width 61 height 8
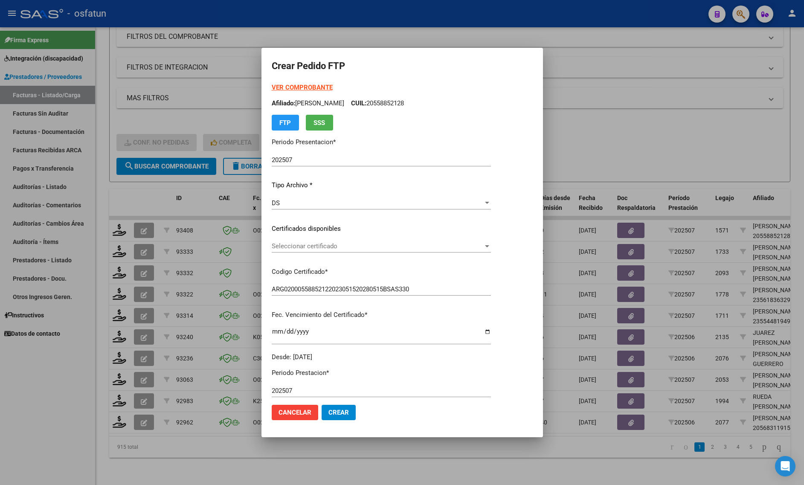
click at [133, 192] on div at bounding box center [402, 242] width 804 height 485
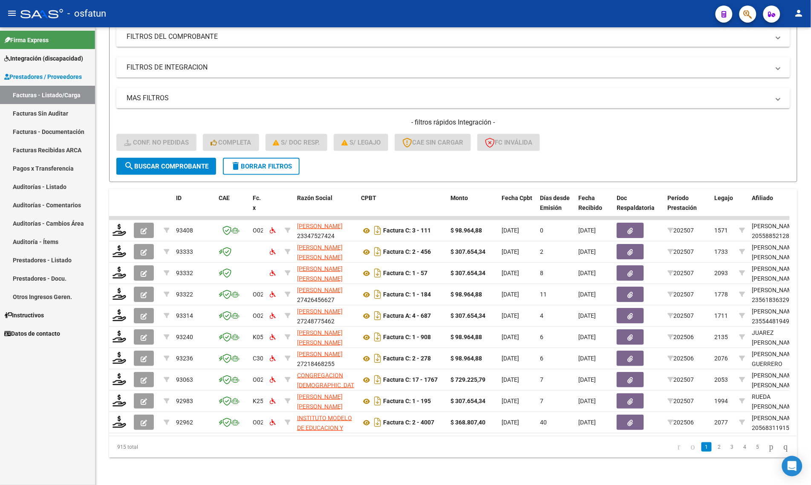
click at [54, 90] on link "Facturas - Listado/Carga" at bounding box center [47, 95] width 95 height 18
click at [233, 162] on mat-icon "delete" at bounding box center [236, 166] width 10 height 10
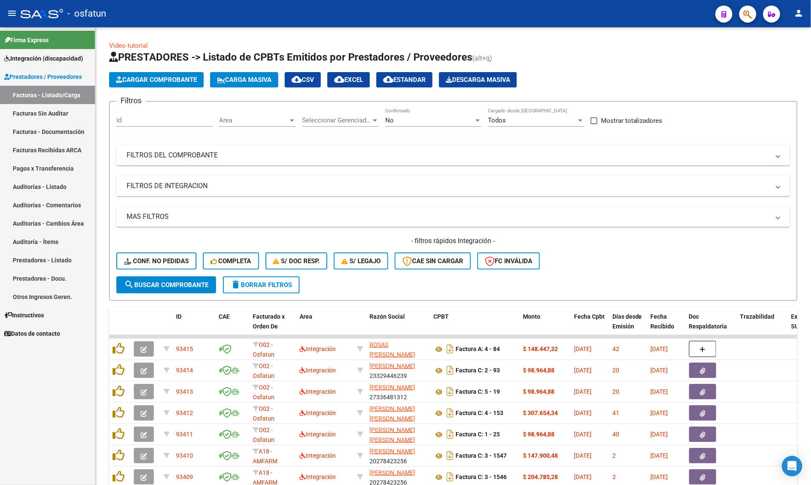
click at [41, 96] on link "Facturas - Listado/Carga" at bounding box center [47, 95] width 95 height 18
click at [36, 60] on span "Integración (discapacidad)" at bounding box center [43, 58] width 79 height 9
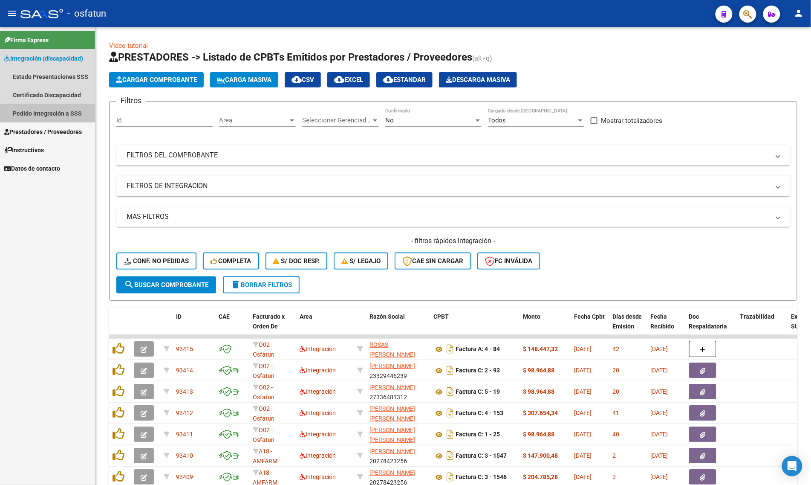
click at [37, 115] on link "Pedido Integración a SSS" at bounding box center [47, 113] width 95 height 18
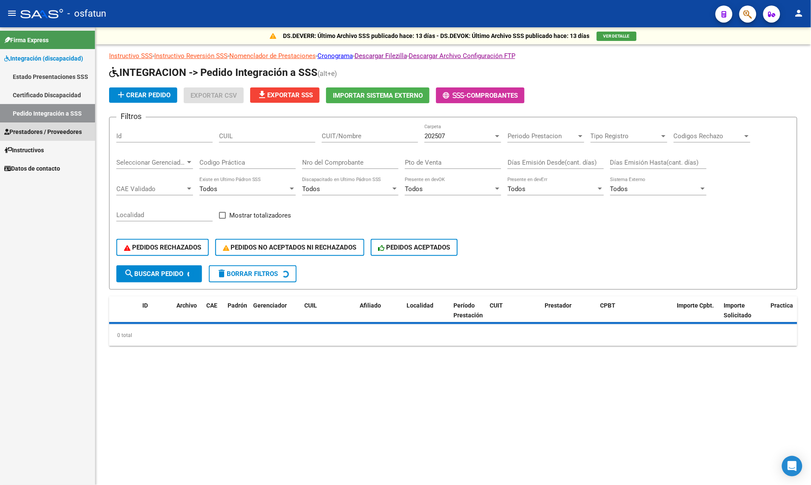
click at [37, 133] on span "Prestadores / Proveedores" at bounding box center [43, 131] width 78 height 9
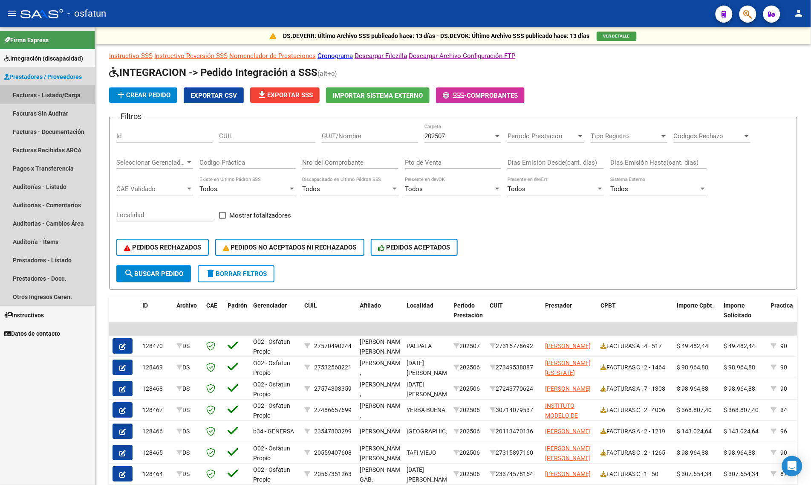
click at [43, 97] on link "Facturas - Listado/Carga" at bounding box center [47, 95] width 95 height 18
